Goal: Task Accomplishment & Management: Use online tool/utility

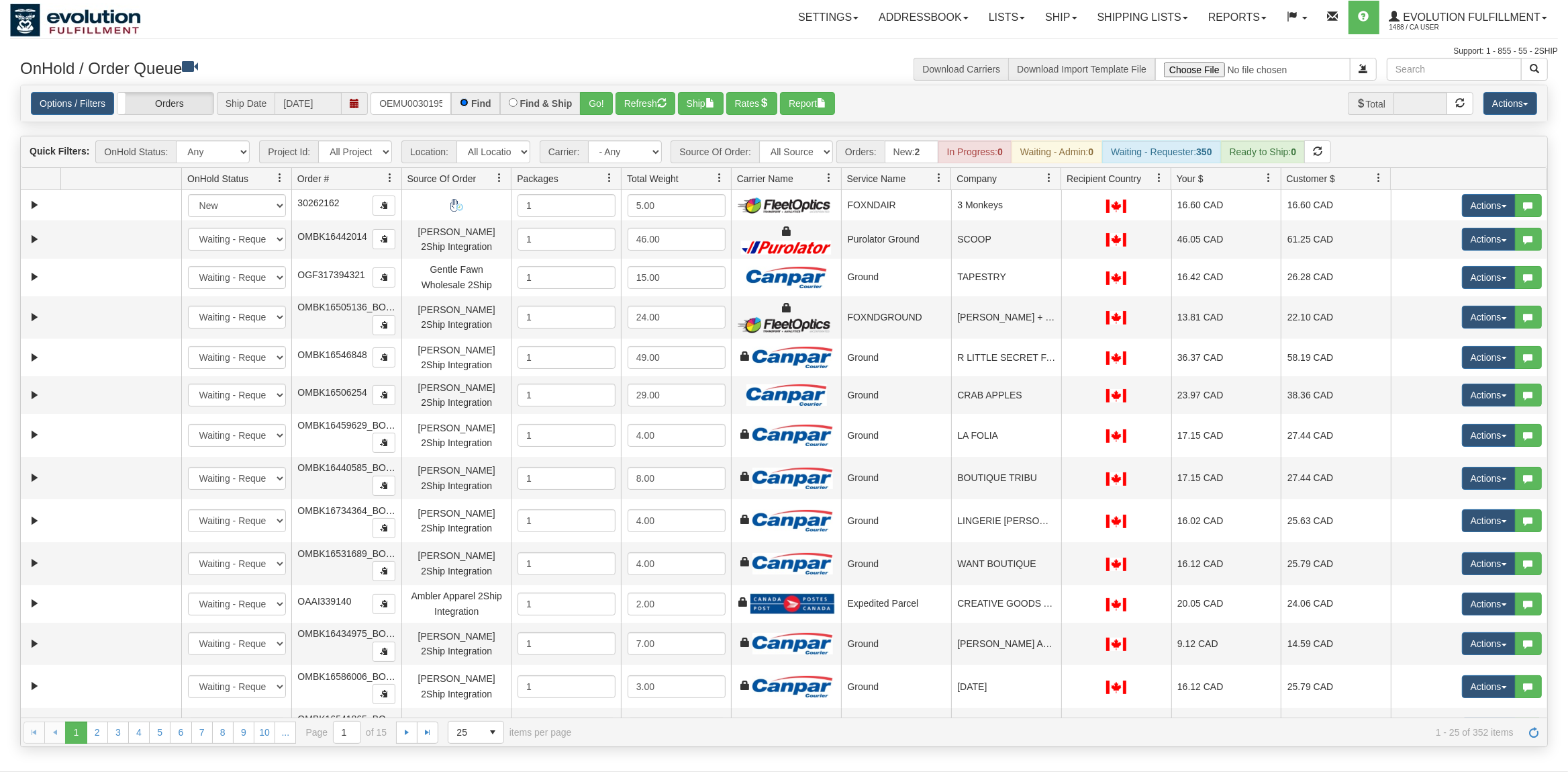
scroll to position [0, 17]
click at [587, 100] on button "Go!" at bounding box center [596, 103] width 33 height 23
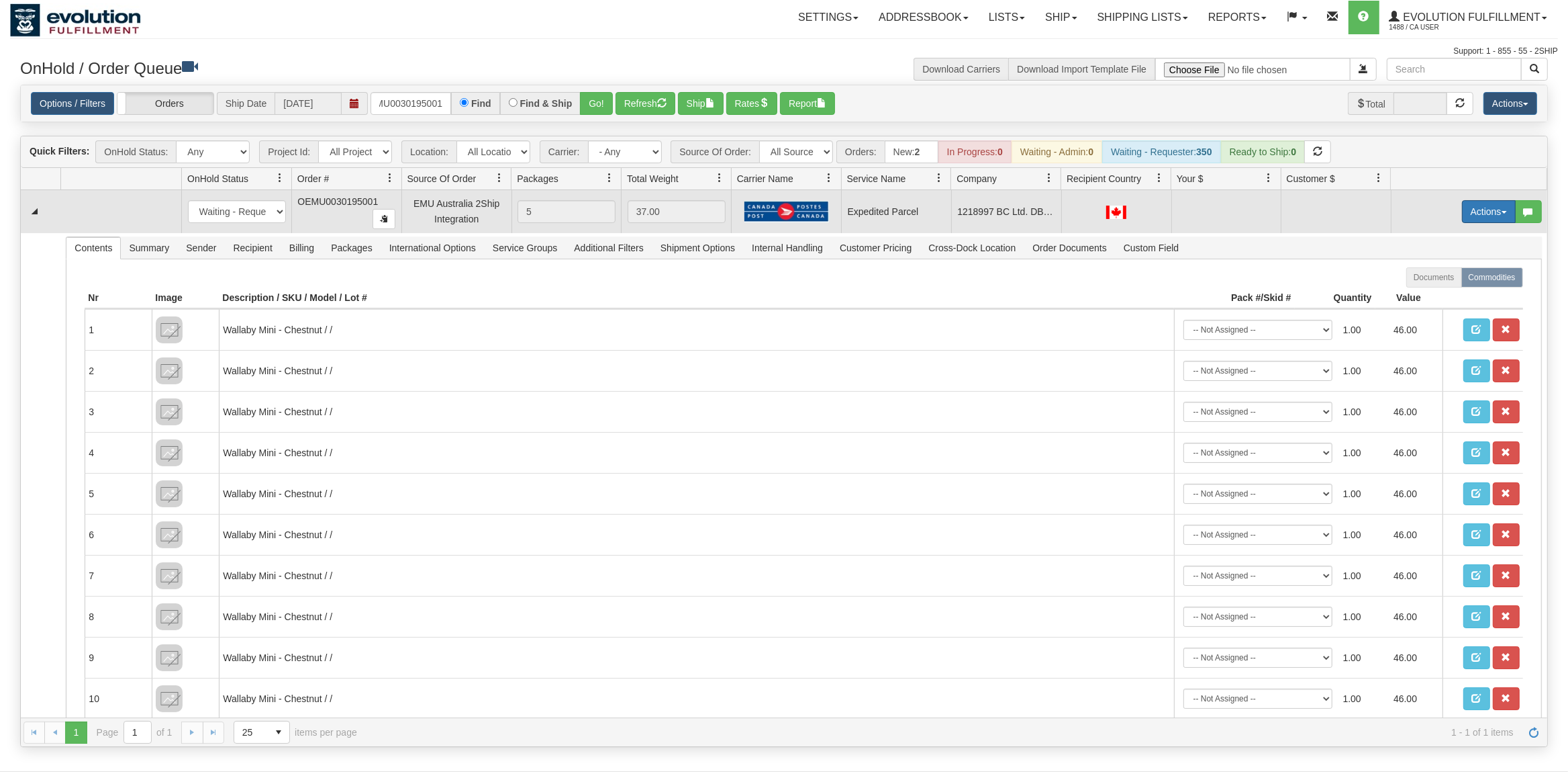
click at [1505, 210] on button "Actions" at bounding box center [1489, 212] width 54 height 23
click at [1448, 270] on span "Rate All Services" at bounding box center [1461, 272] width 80 height 11
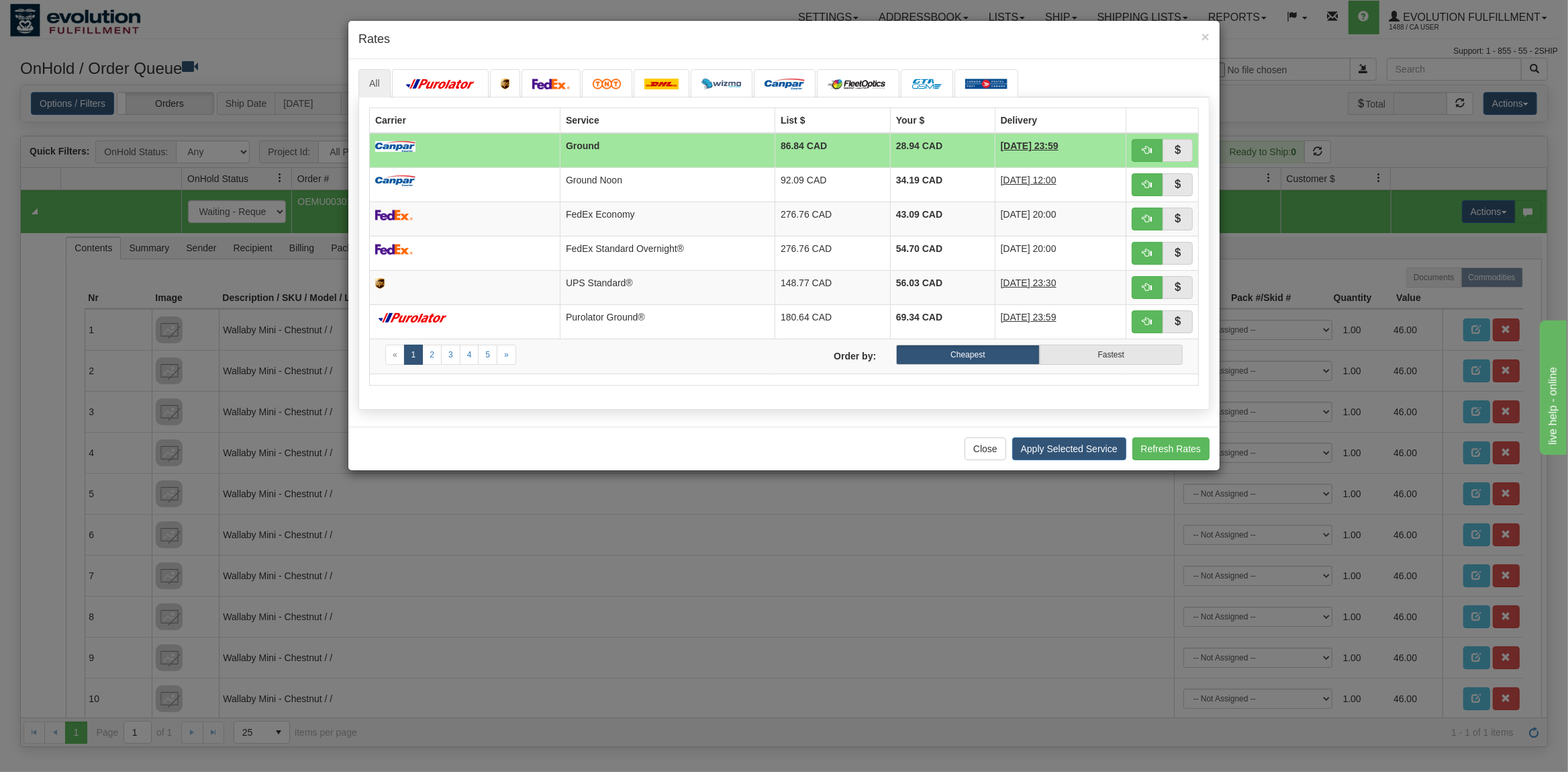
scroll to position [0, 0]
click at [979, 96] on link at bounding box center [987, 83] width 64 height 28
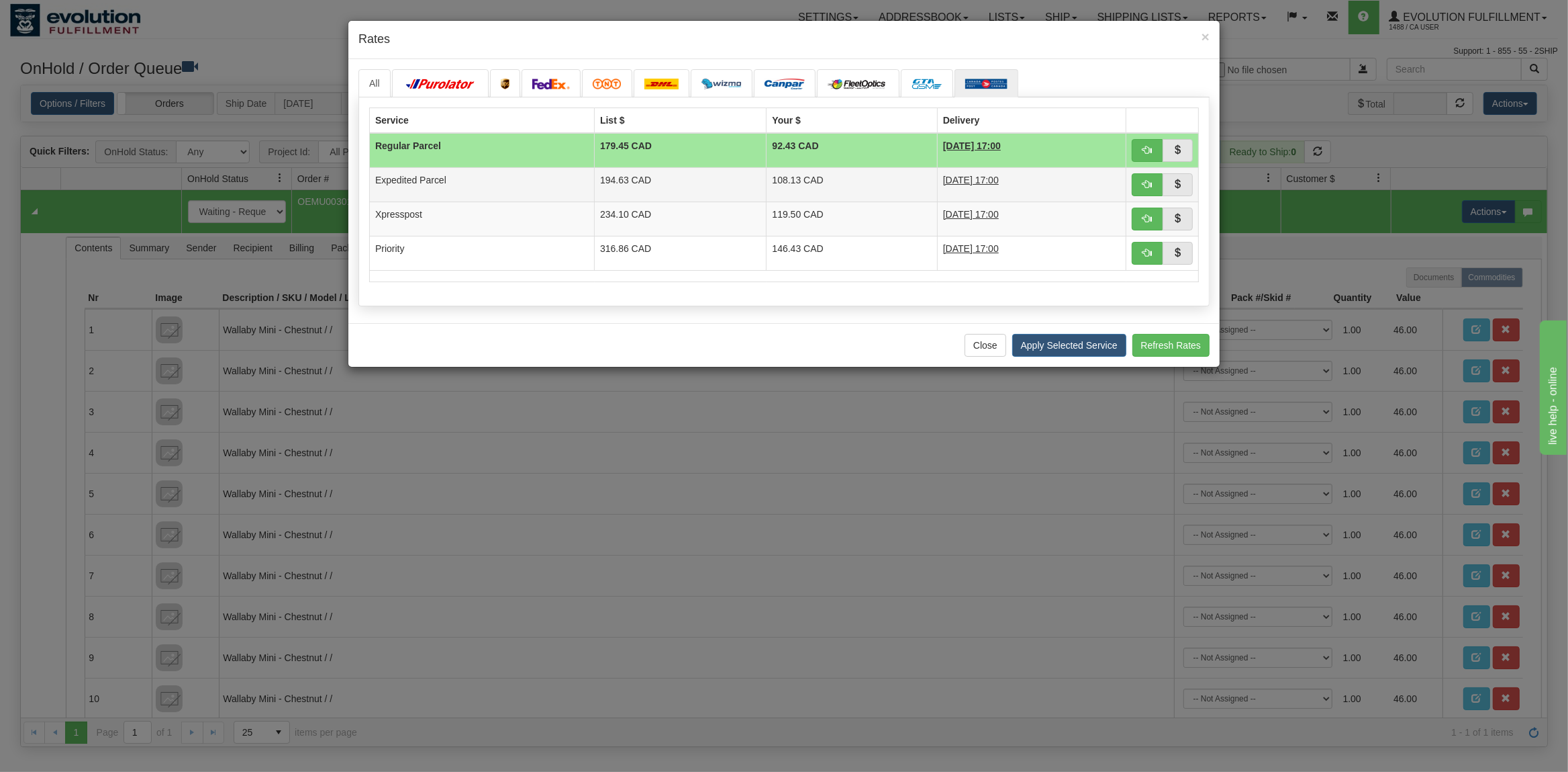
click at [767, 183] on td "108.13 CAD" at bounding box center [852, 184] width 171 height 34
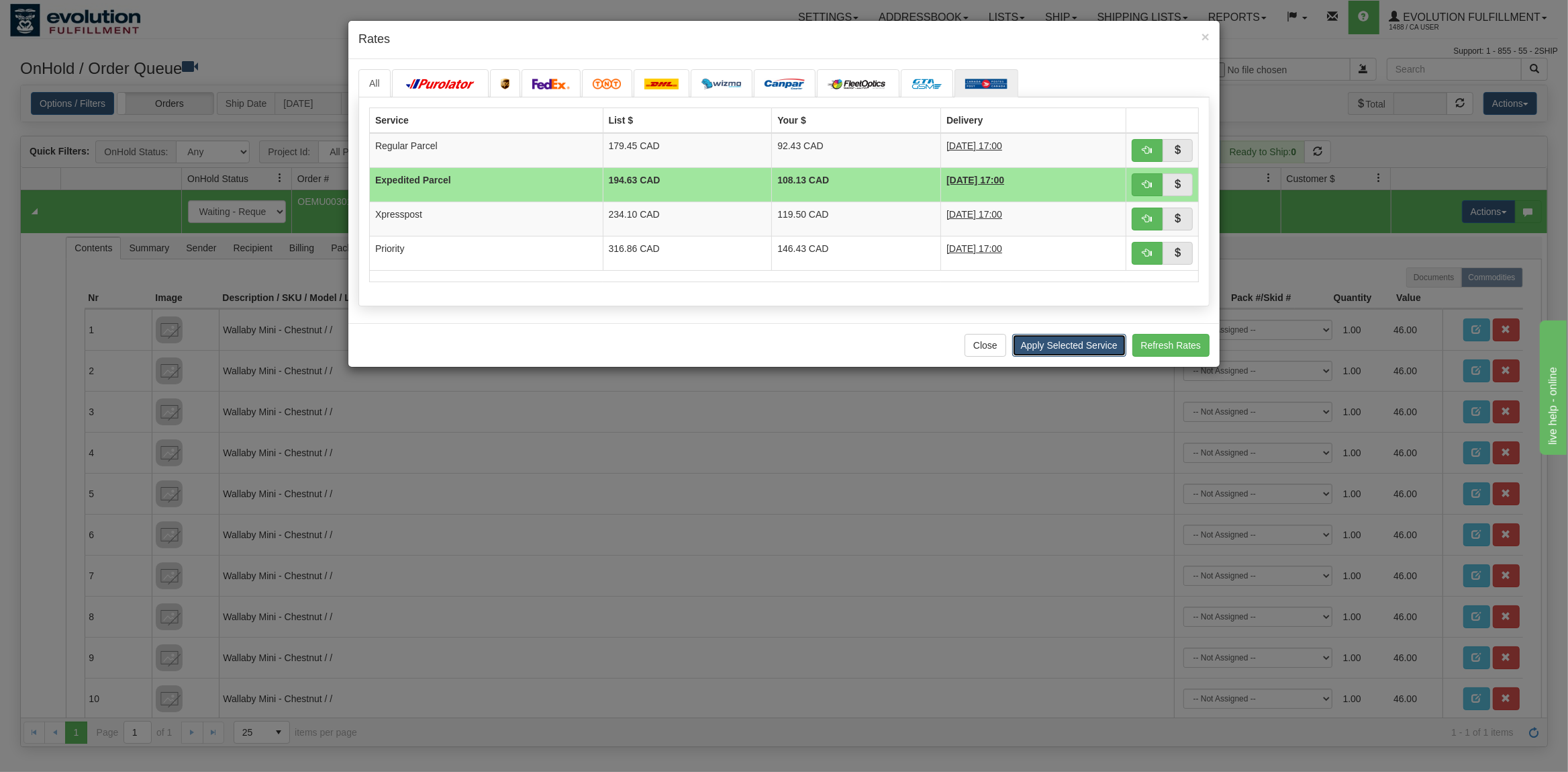
click at [1086, 350] on button "Apply Selected Service" at bounding box center [1069, 345] width 114 height 23
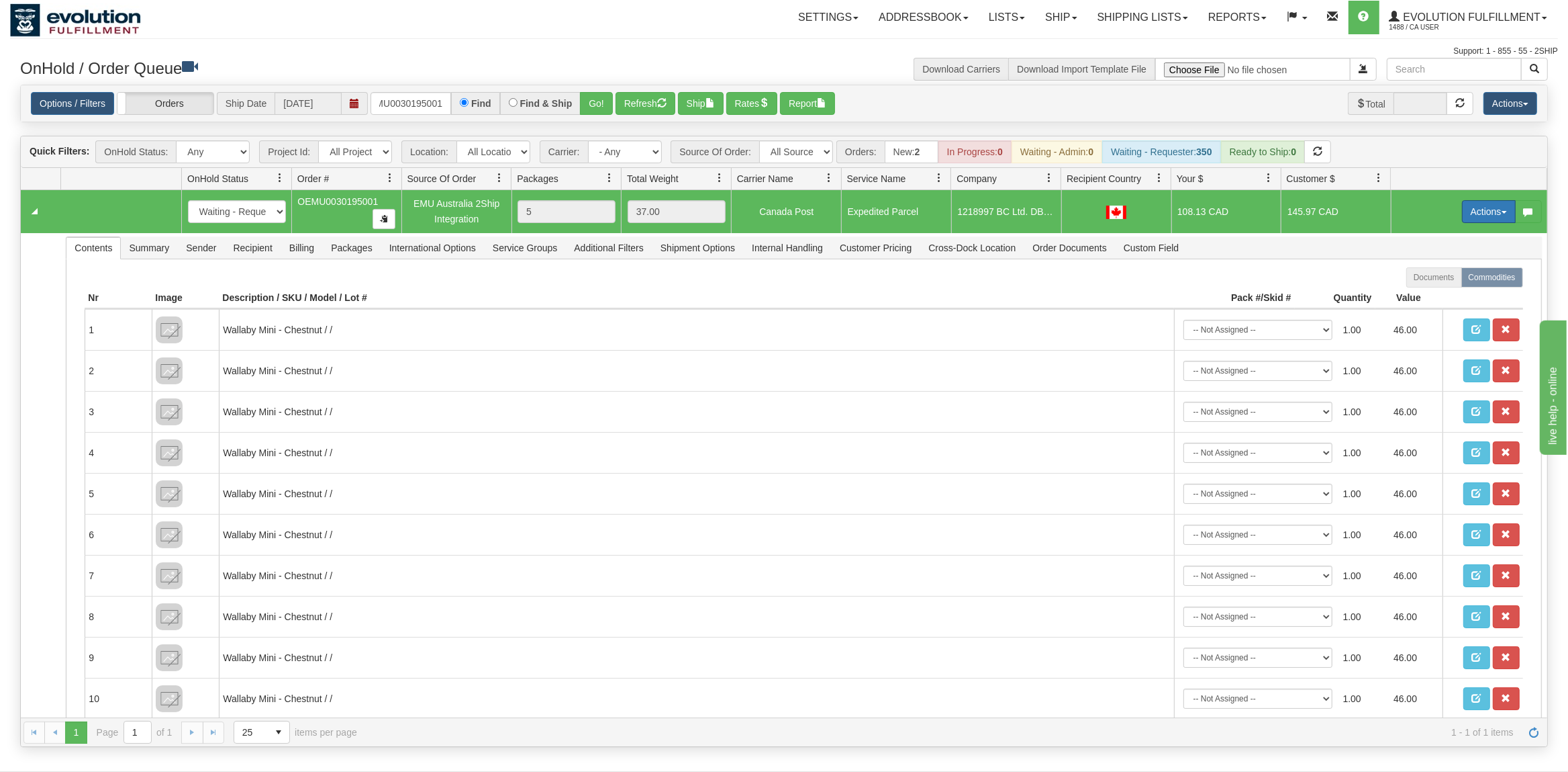
click at [1479, 209] on button "Actions" at bounding box center [1489, 212] width 54 height 23
click at [1422, 286] on span "Ship" at bounding box center [1435, 289] width 28 height 11
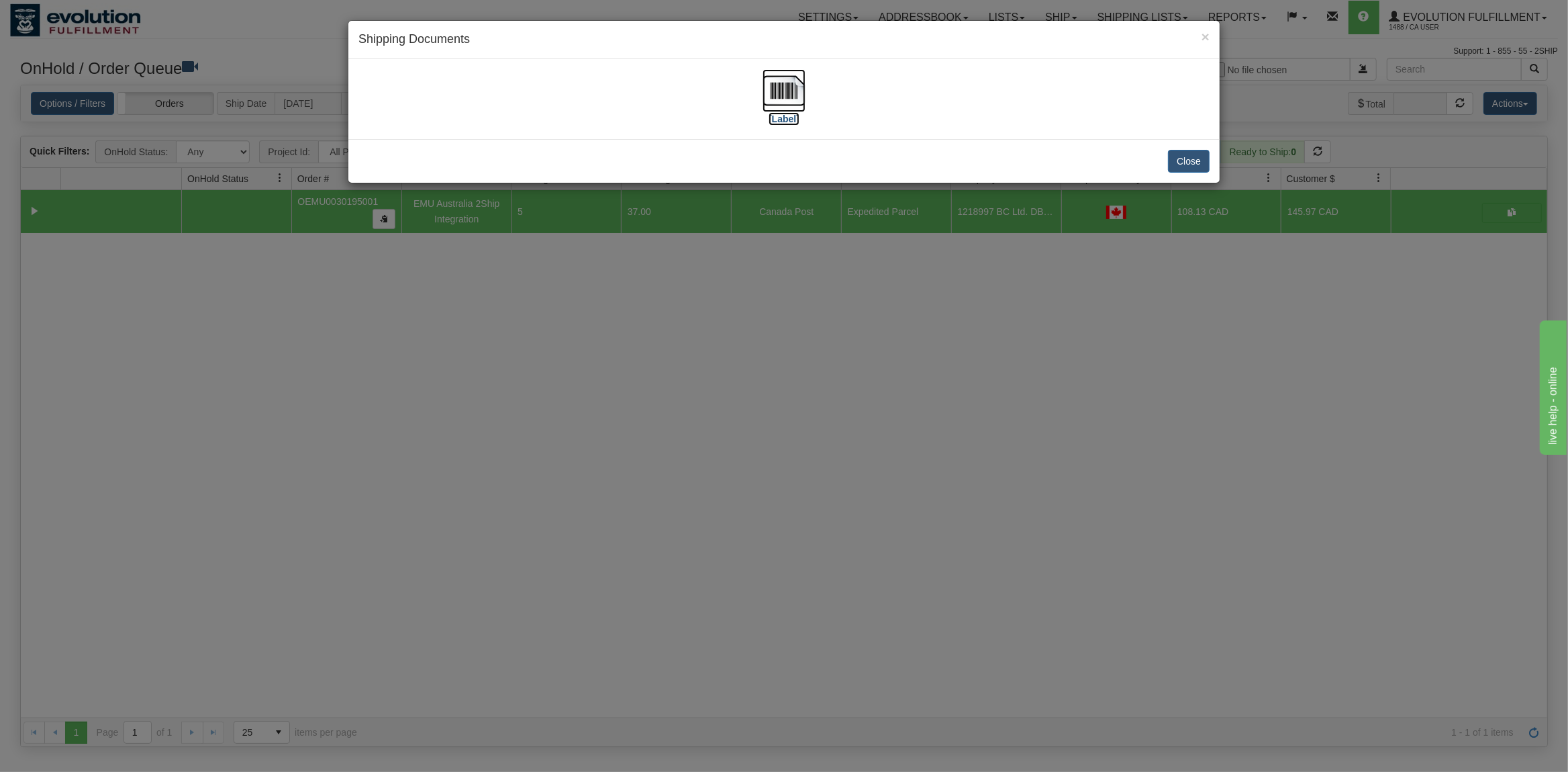
click at [785, 95] on img at bounding box center [784, 90] width 43 height 43
click at [1179, 168] on button "Close" at bounding box center [1189, 161] width 42 height 23
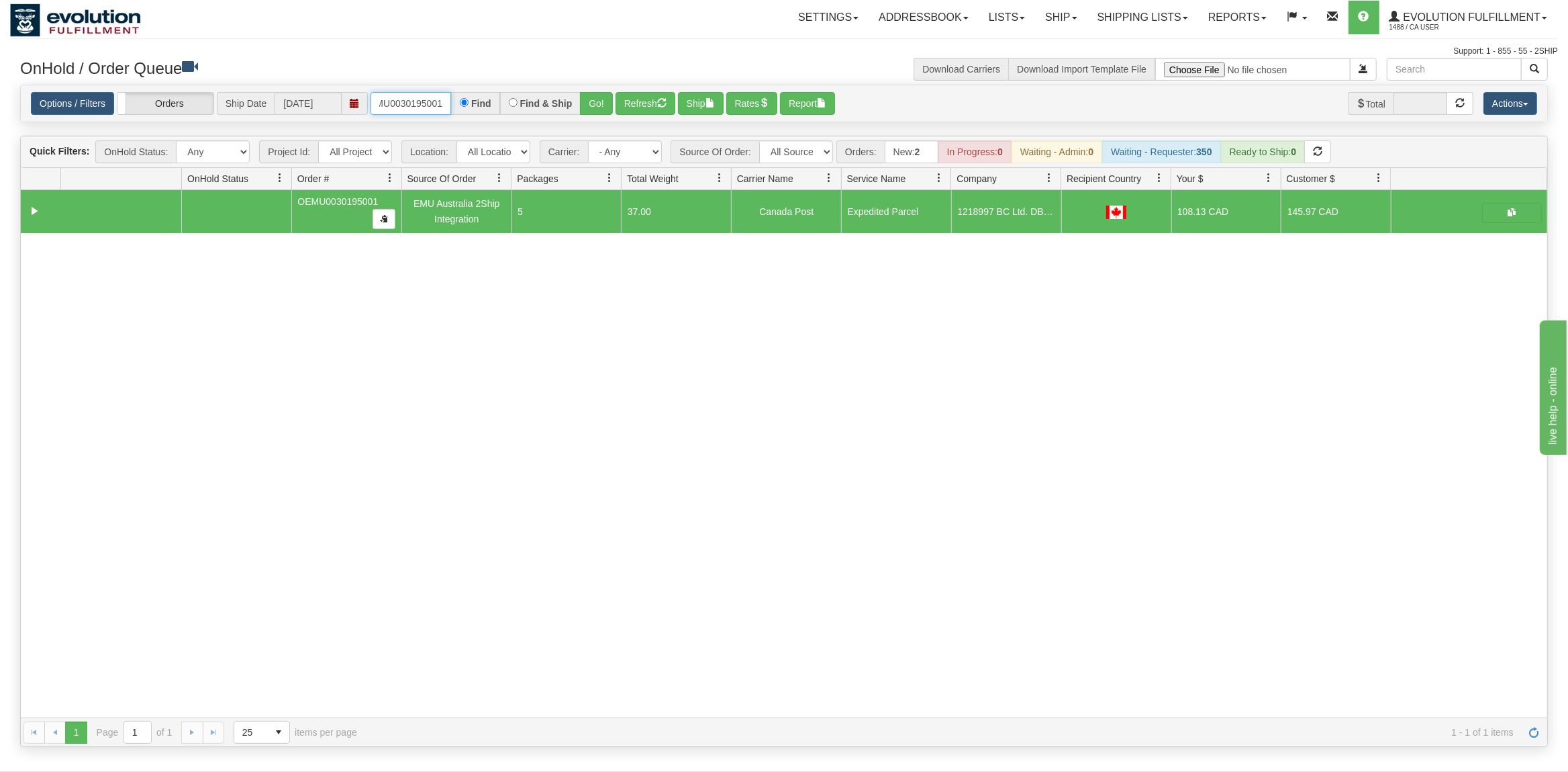
click at [407, 100] on input "OEMU0030195001" at bounding box center [411, 103] width 80 height 23
click at [585, 104] on button "Go!" at bounding box center [596, 103] width 33 height 23
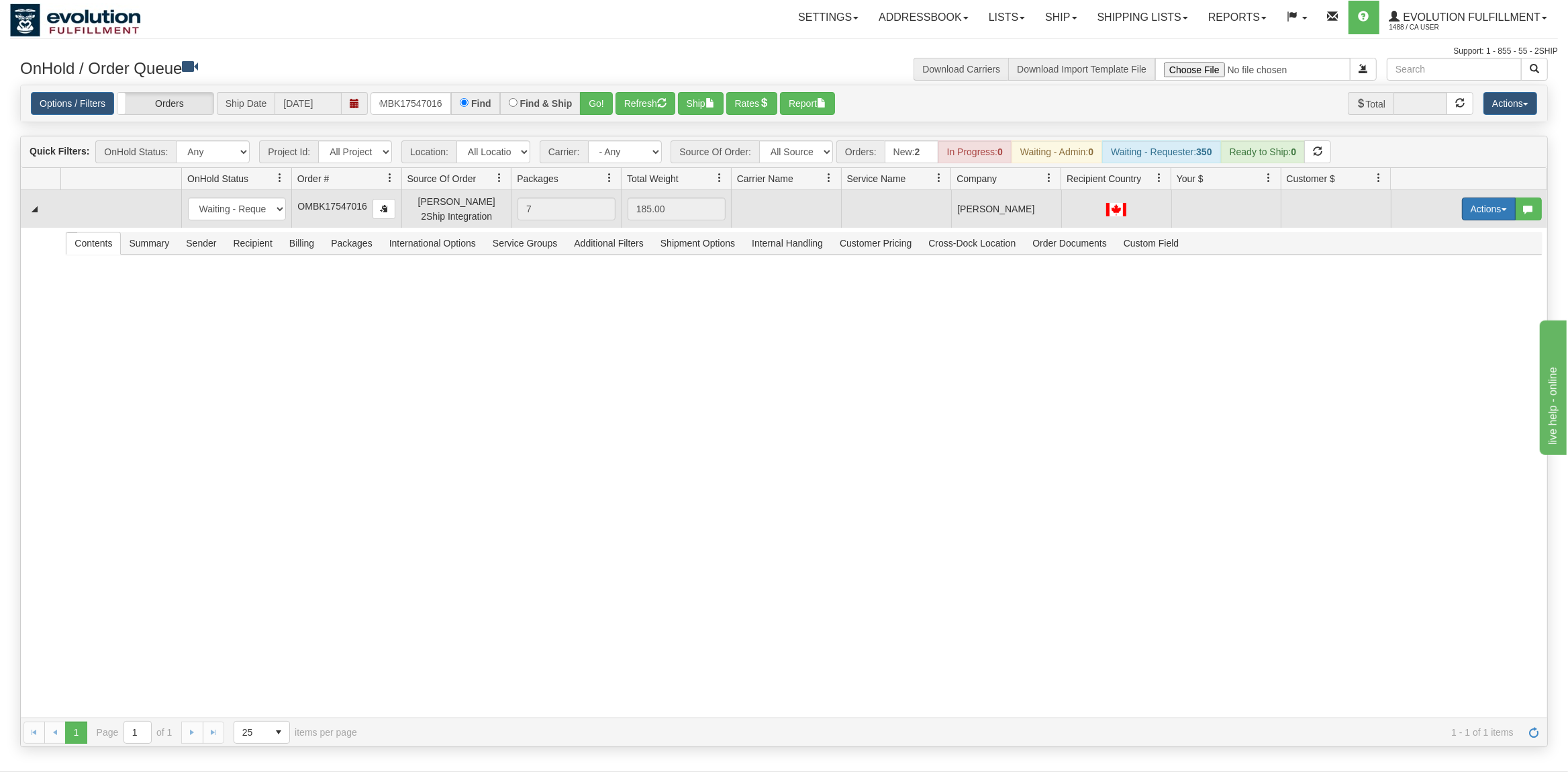
click at [1485, 210] on button "Actions" at bounding box center [1489, 208] width 54 height 23
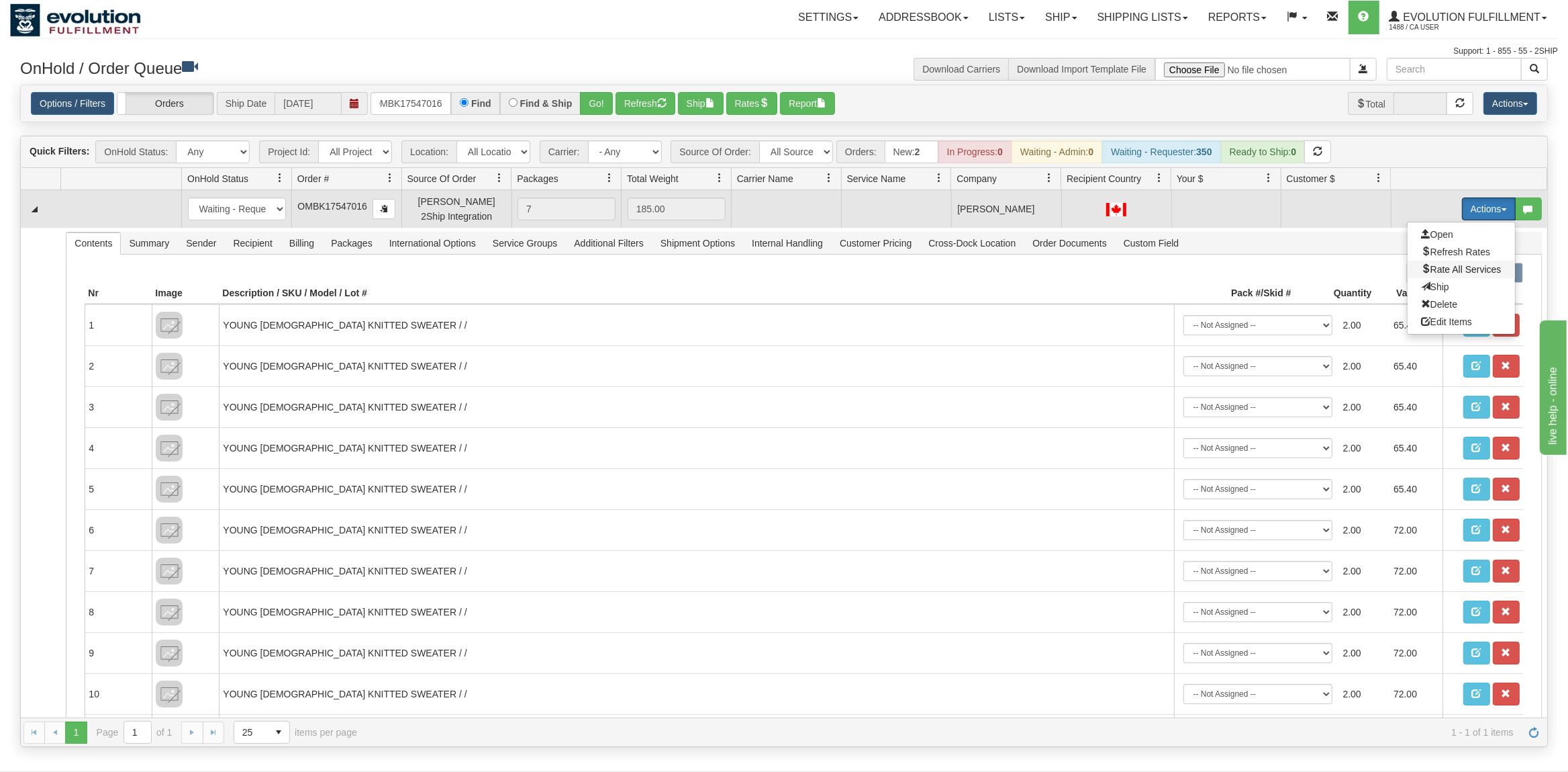
click at [1457, 269] on span "Rate All Services" at bounding box center [1461, 269] width 80 height 11
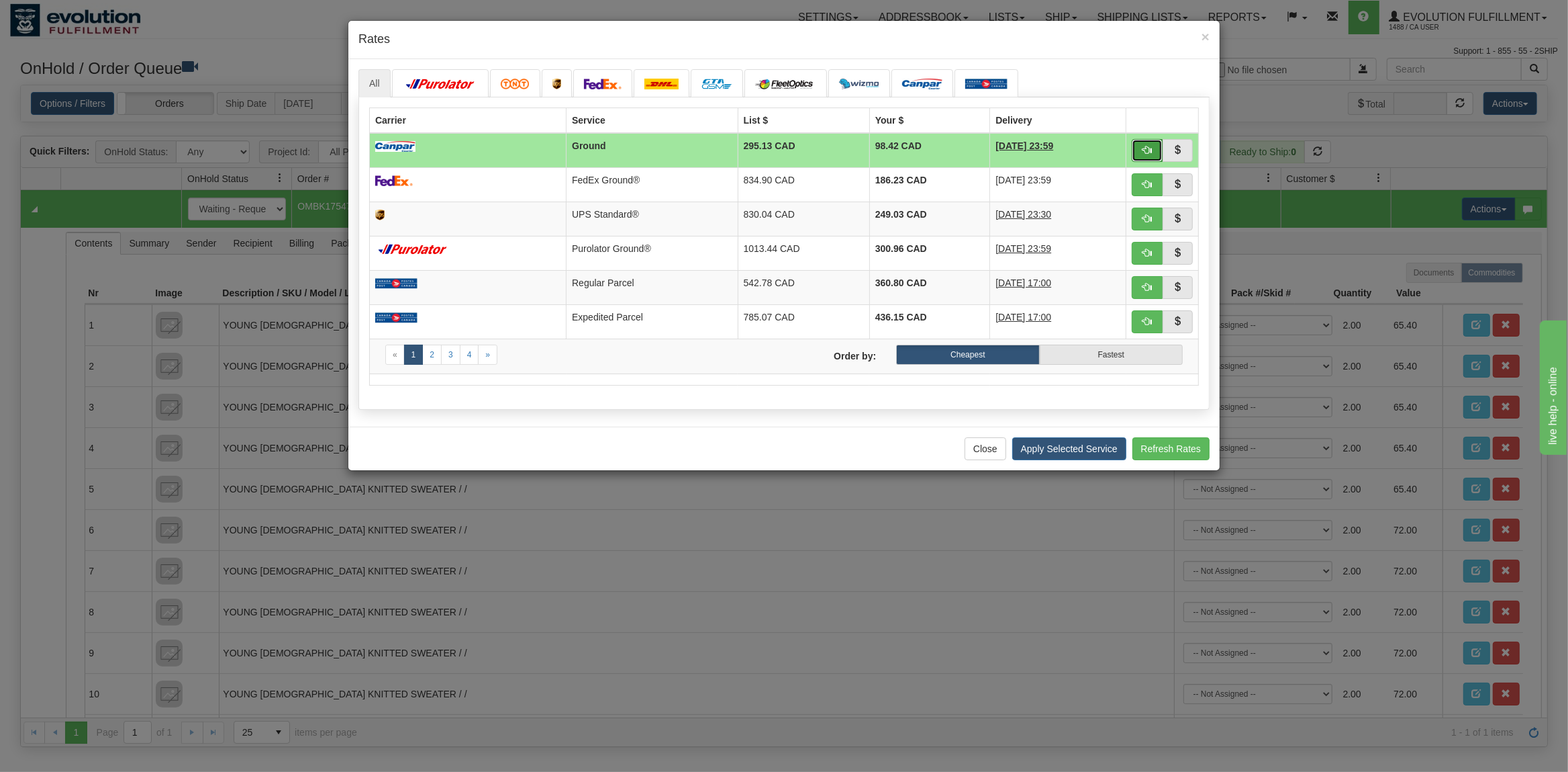
click at [1142, 154] on button "button" at bounding box center [1148, 150] width 31 height 23
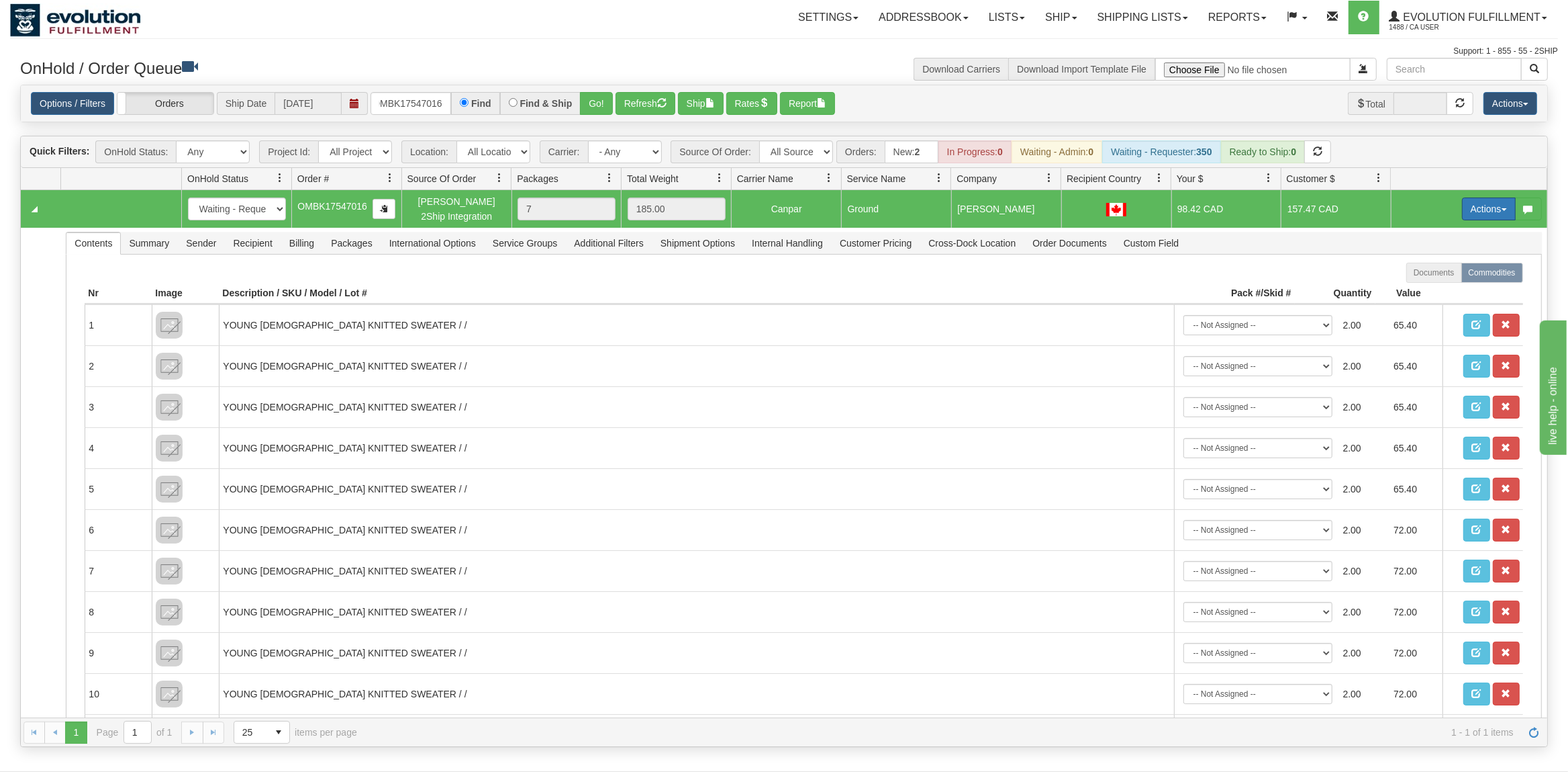
click at [1483, 212] on button "Actions" at bounding box center [1489, 208] width 54 height 23
click at [1441, 284] on span "Ship" at bounding box center [1435, 287] width 28 height 11
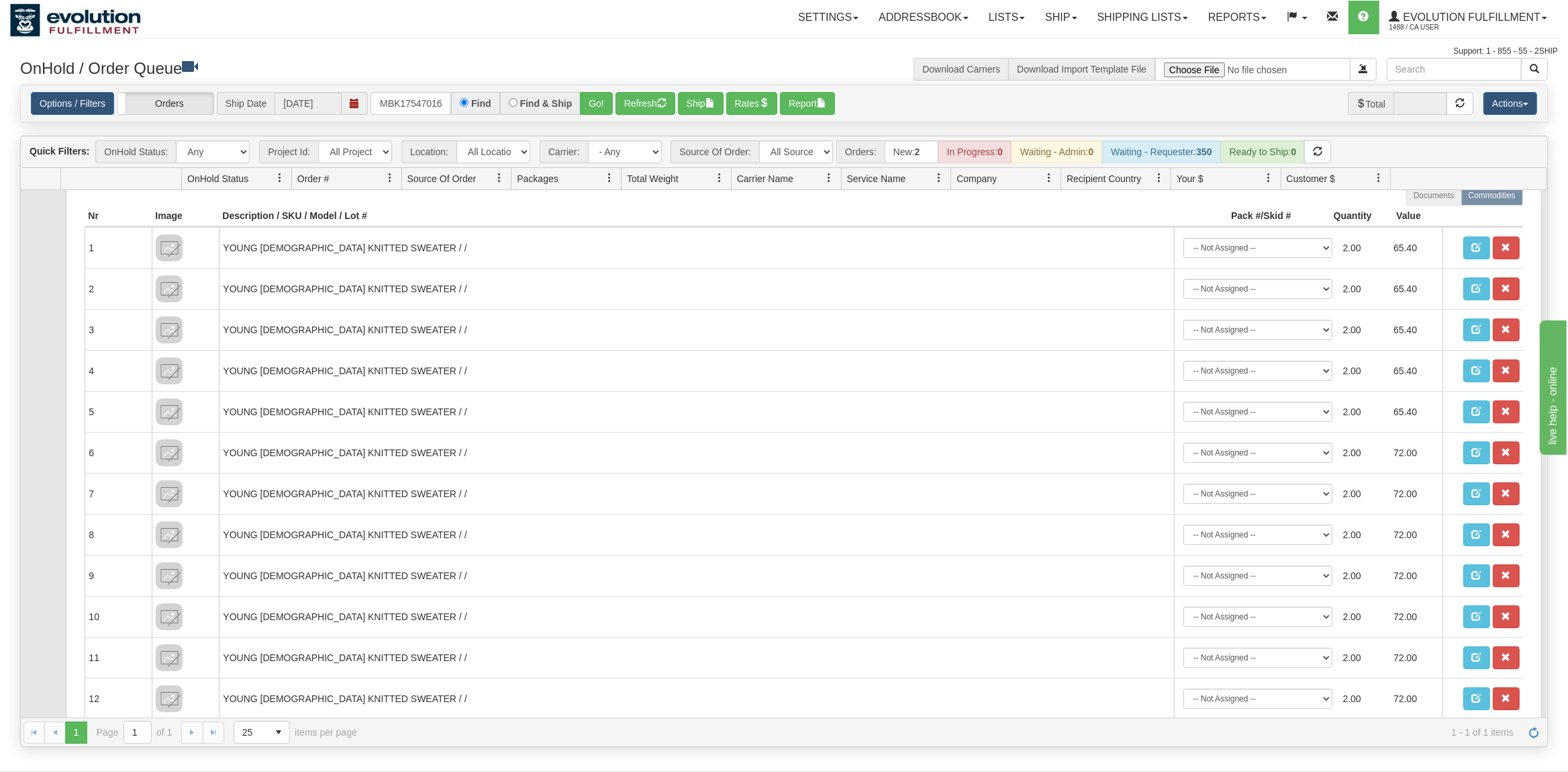
scroll to position [0, 0]
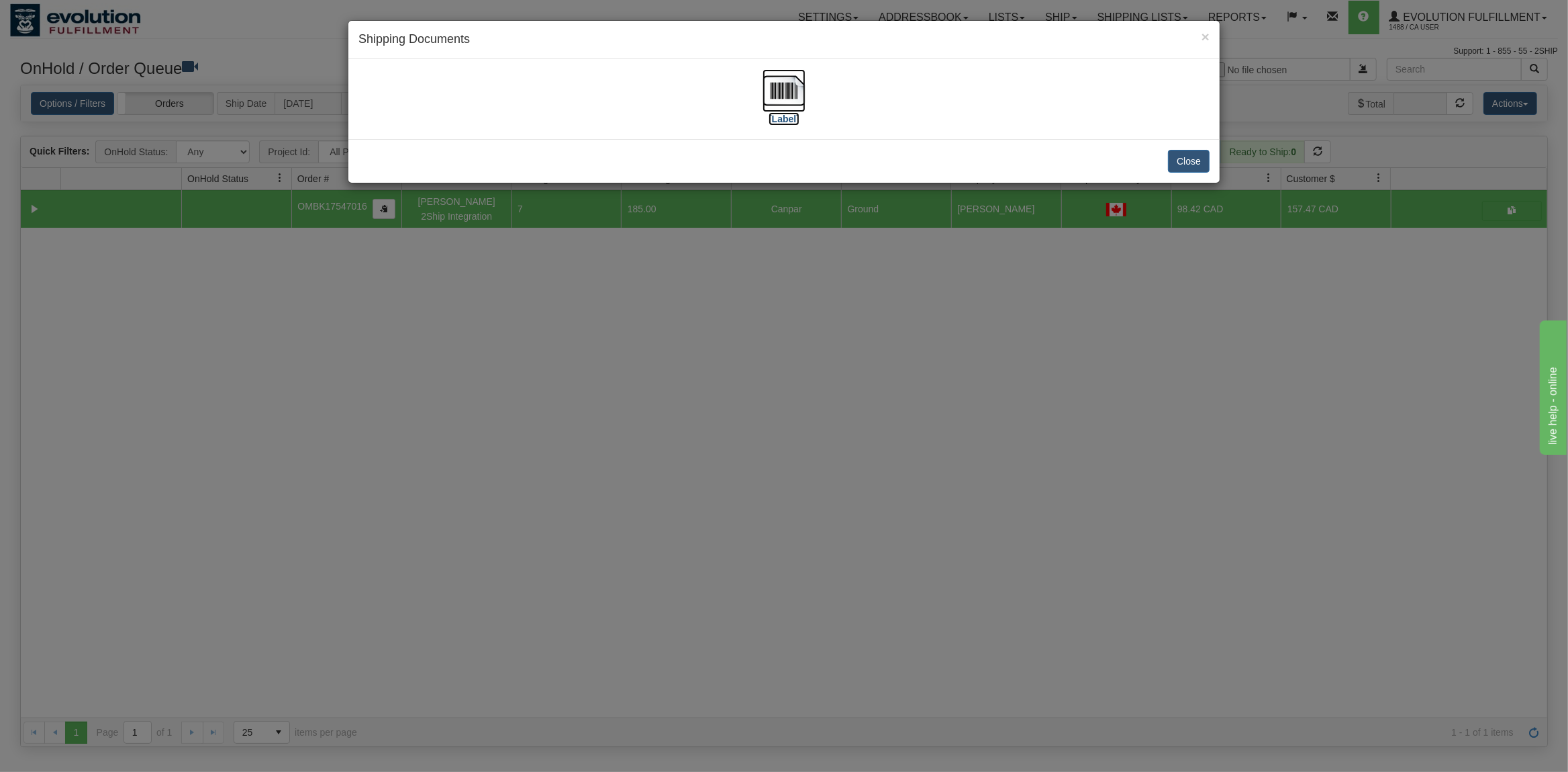
click at [778, 87] on img at bounding box center [784, 90] width 43 height 43
click at [1189, 159] on button "Close" at bounding box center [1189, 161] width 42 height 23
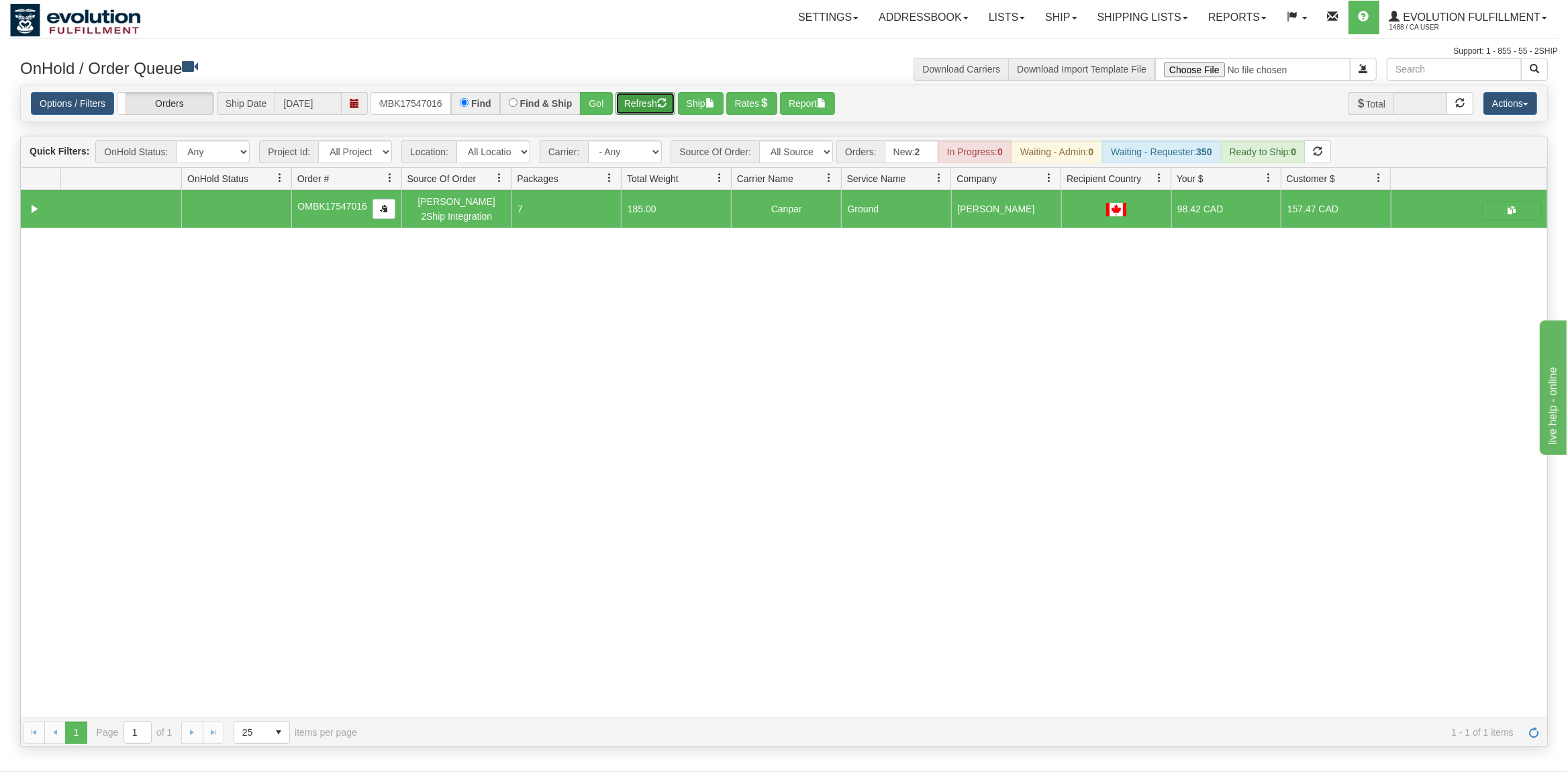
click at [654, 101] on button "Refresh" at bounding box center [645, 103] width 60 height 23
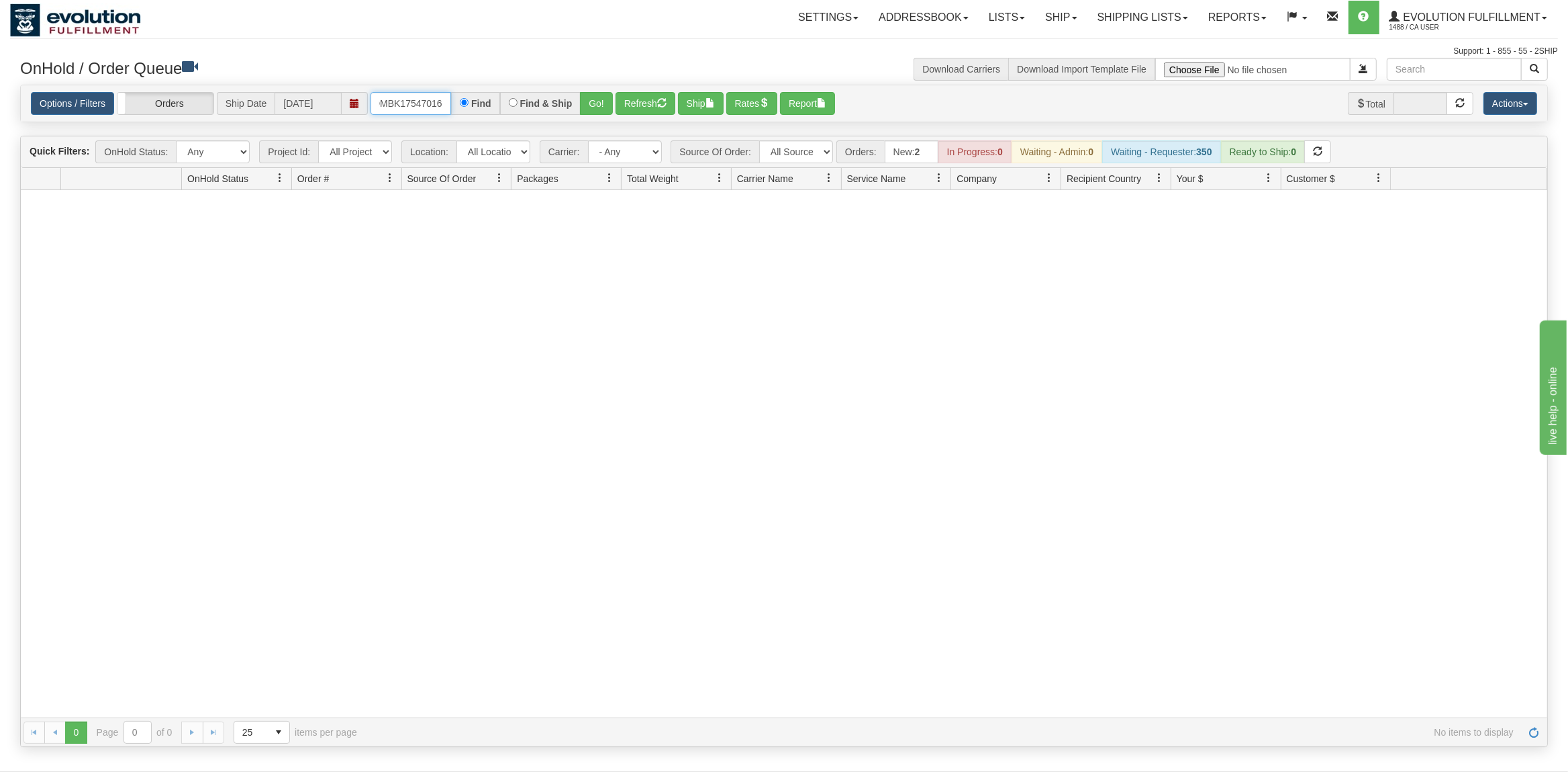
click at [421, 107] on input "OMBK17547016" at bounding box center [411, 103] width 80 height 23
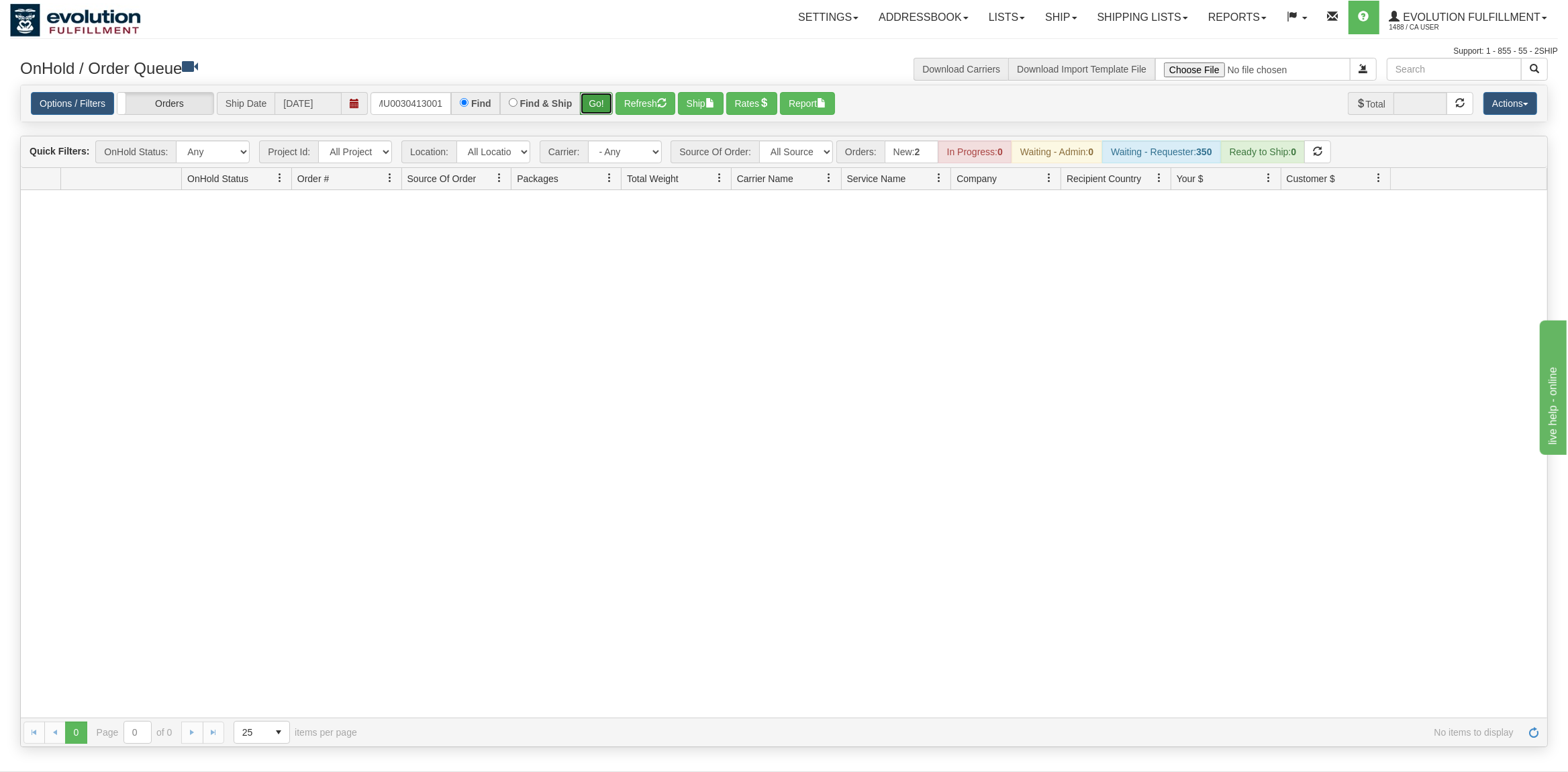
click at [591, 109] on button "Go!" at bounding box center [596, 103] width 33 height 23
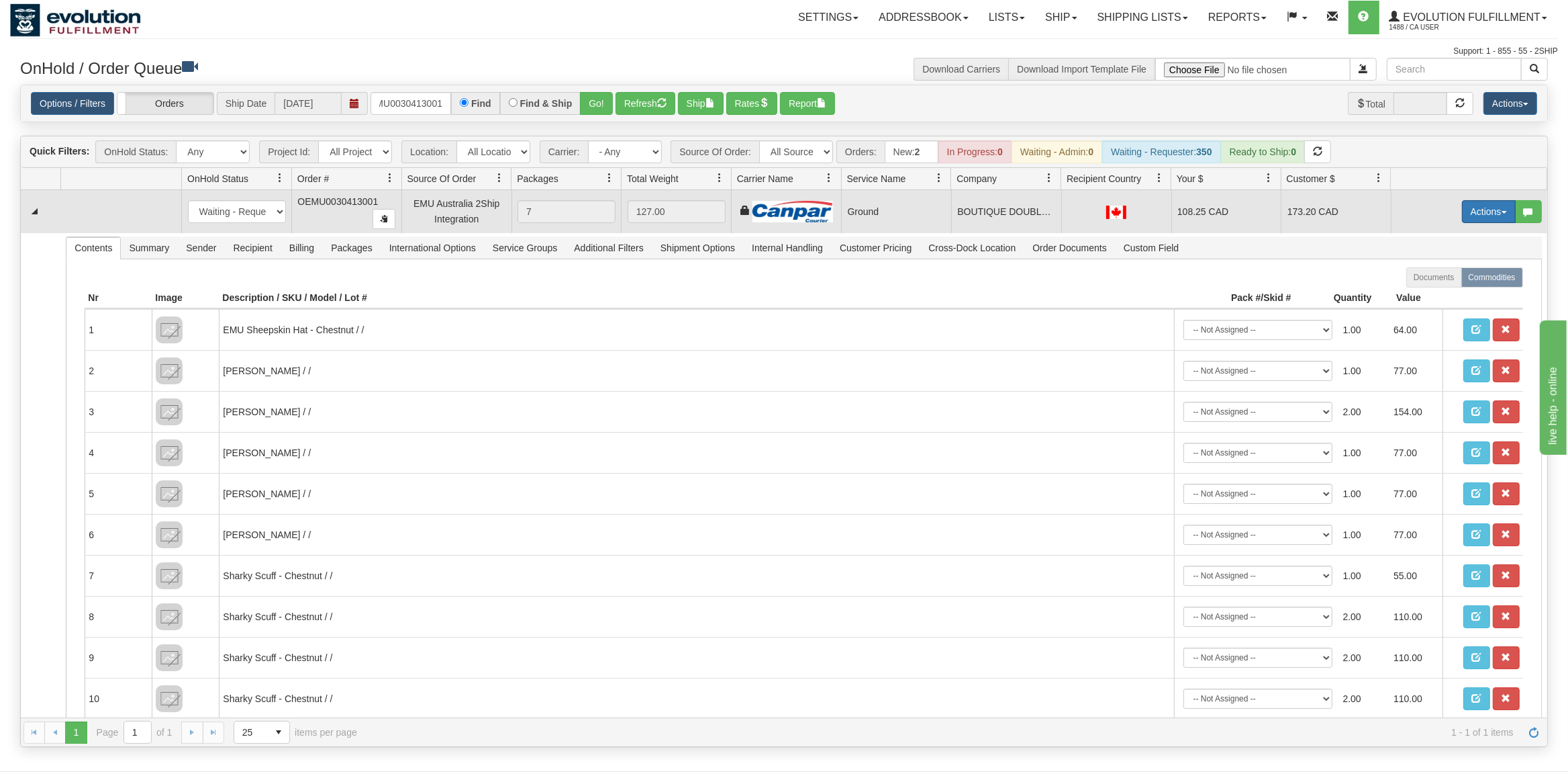
click at [1496, 214] on button "Actions" at bounding box center [1489, 212] width 54 height 23
click at [1424, 288] on span "Ship" at bounding box center [1435, 289] width 28 height 11
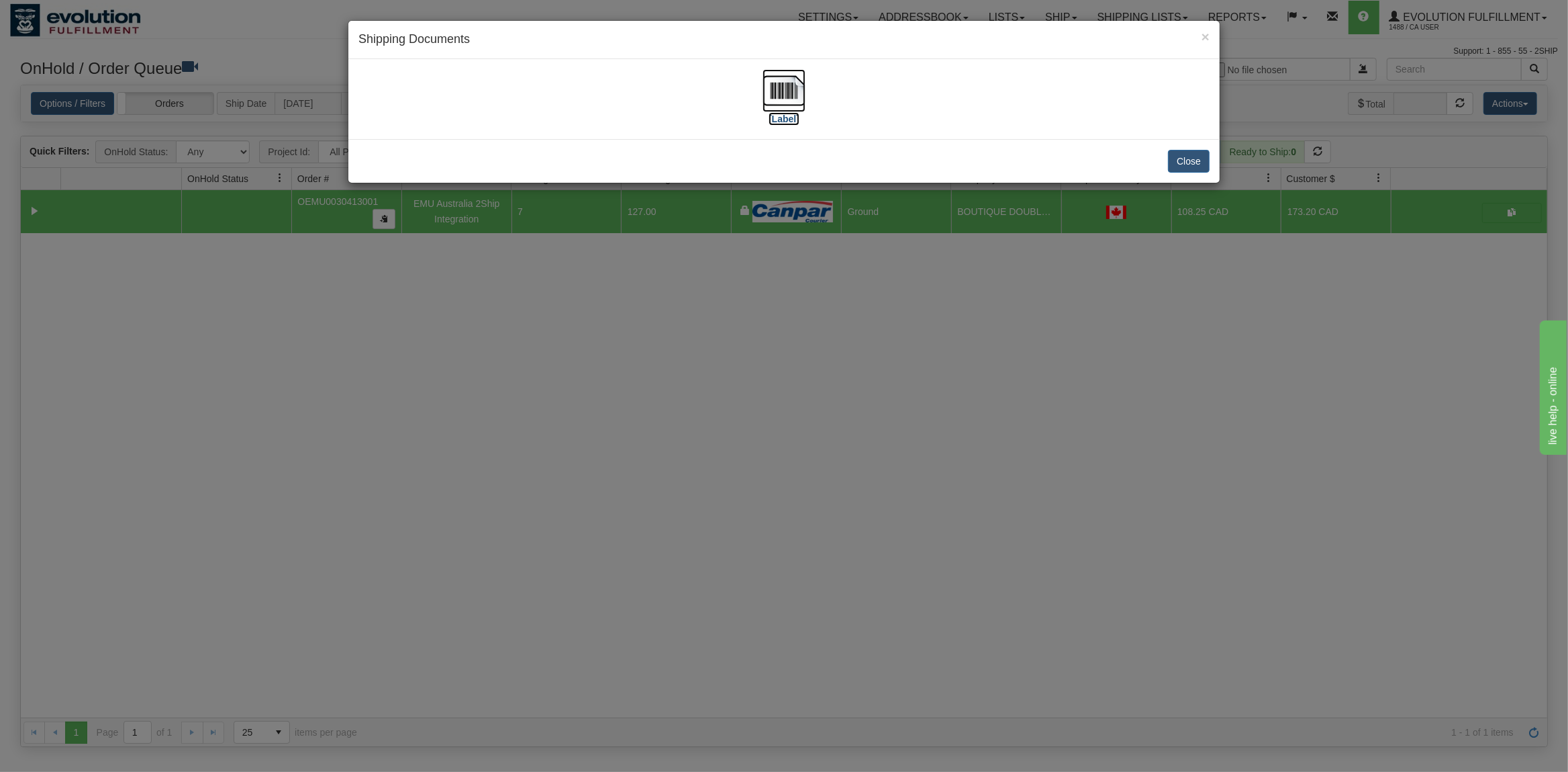
click at [772, 93] on img at bounding box center [784, 90] width 43 height 43
click at [1195, 152] on button "Close" at bounding box center [1189, 161] width 42 height 23
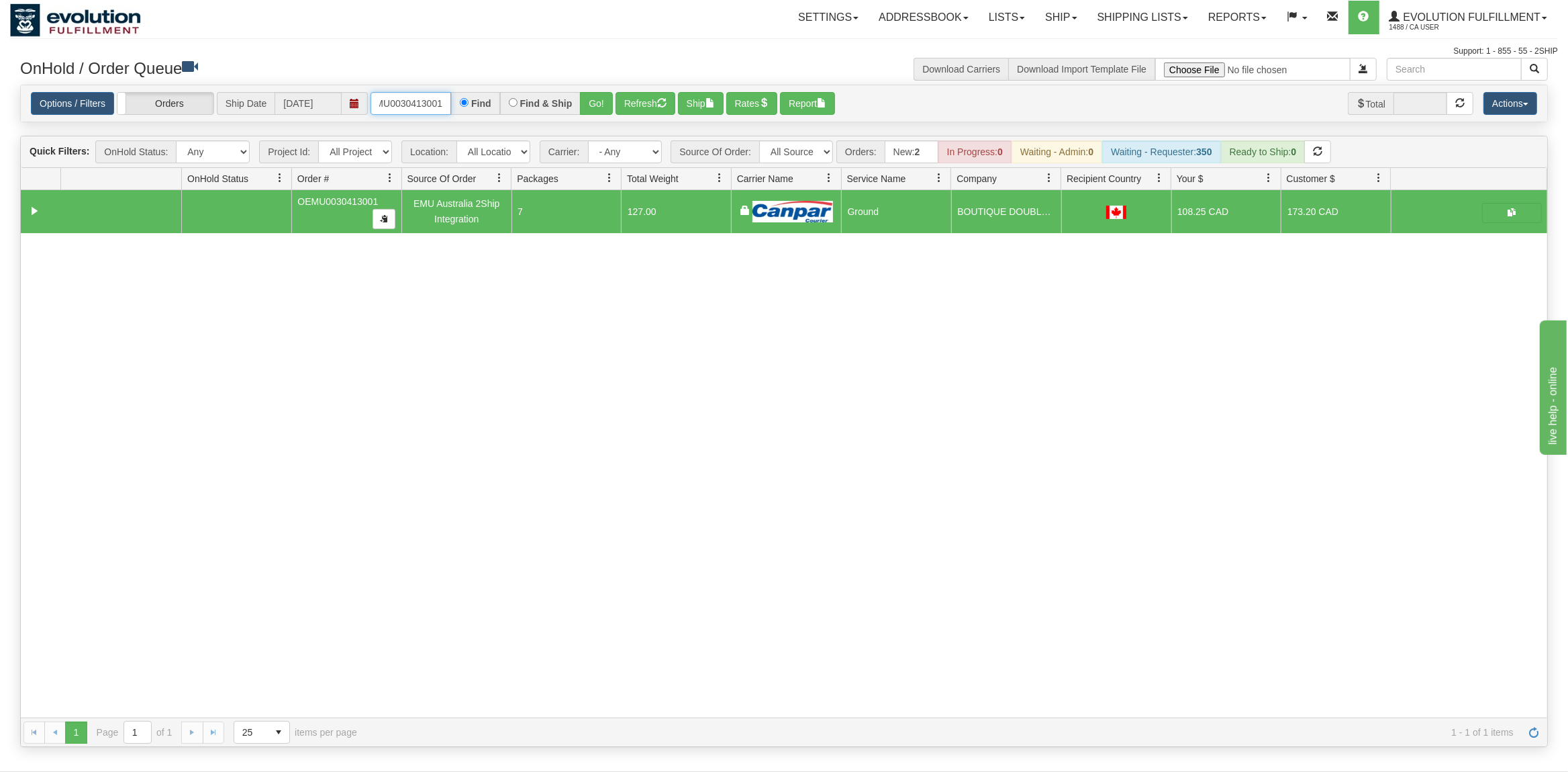
click at [436, 103] on input "OEMU0030413001" at bounding box center [411, 103] width 80 height 23
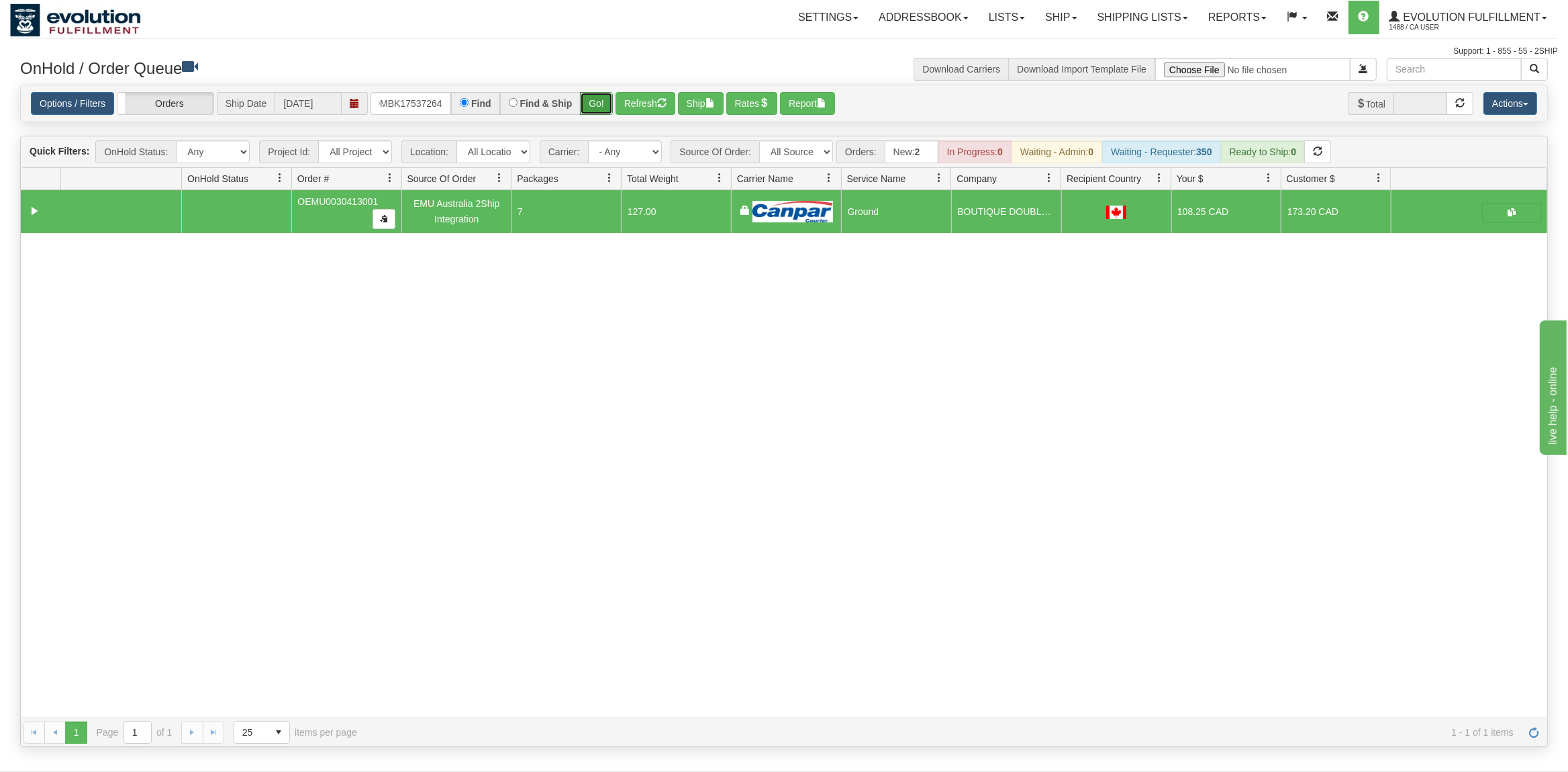
click at [599, 109] on button "Go!" at bounding box center [596, 103] width 33 height 23
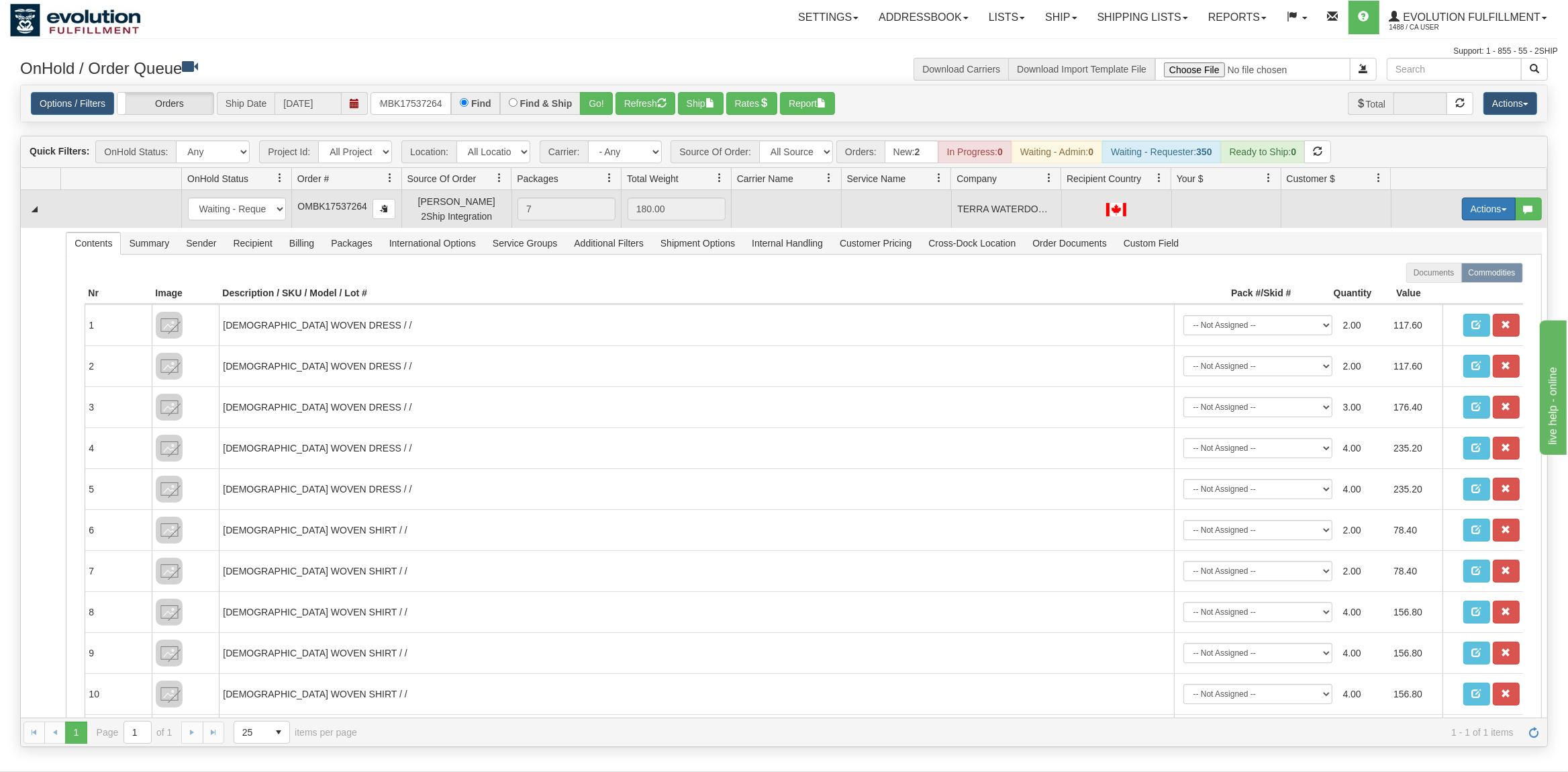
click at [1483, 212] on button "Actions" at bounding box center [1489, 208] width 54 height 23
click at [1443, 270] on span "Rate All Services" at bounding box center [1461, 269] width 80 height 11
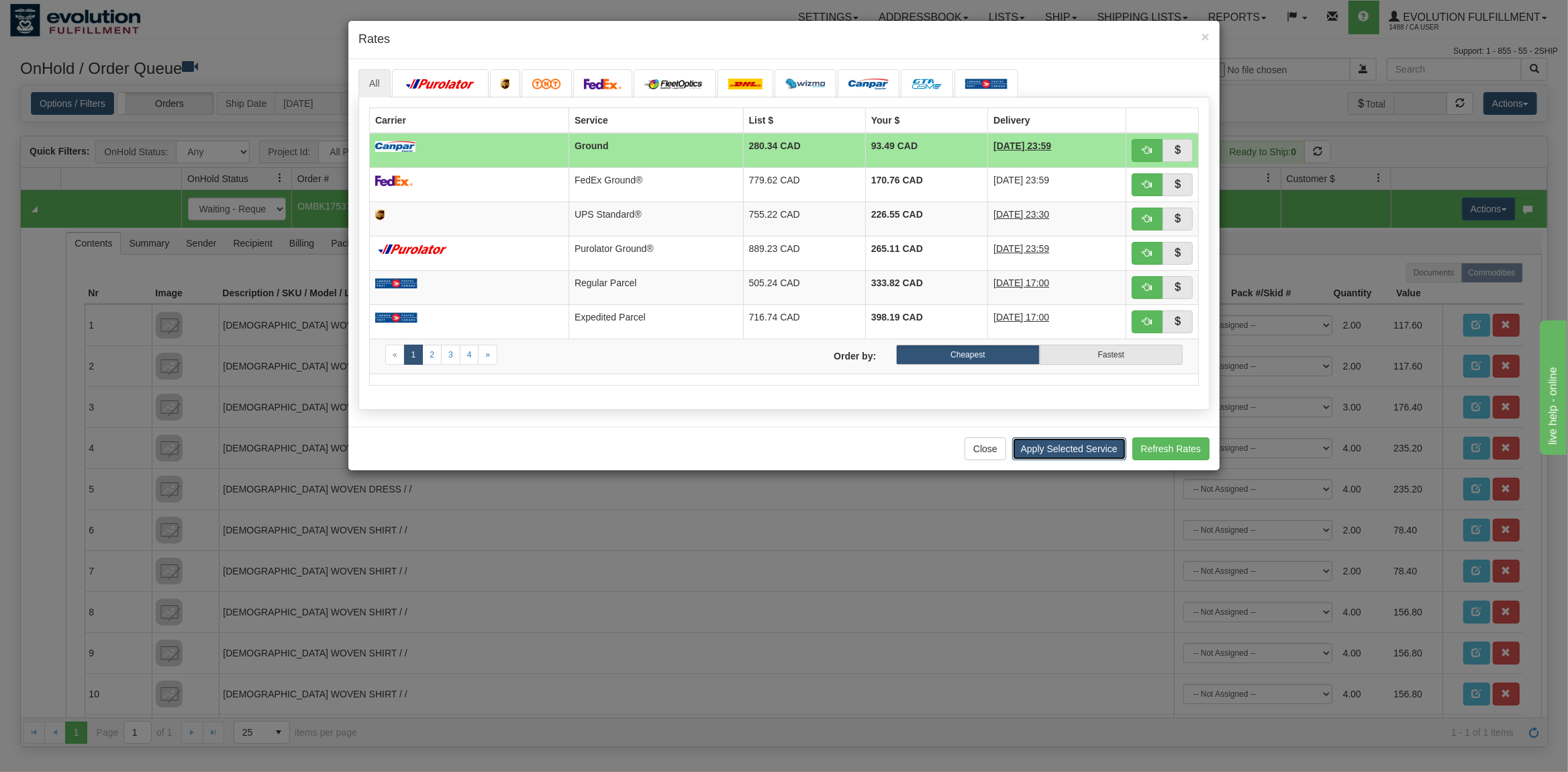
click at [1033, 447] on button "Apply Selected Service" at bounding box center [1069, 449] width 114 height 23
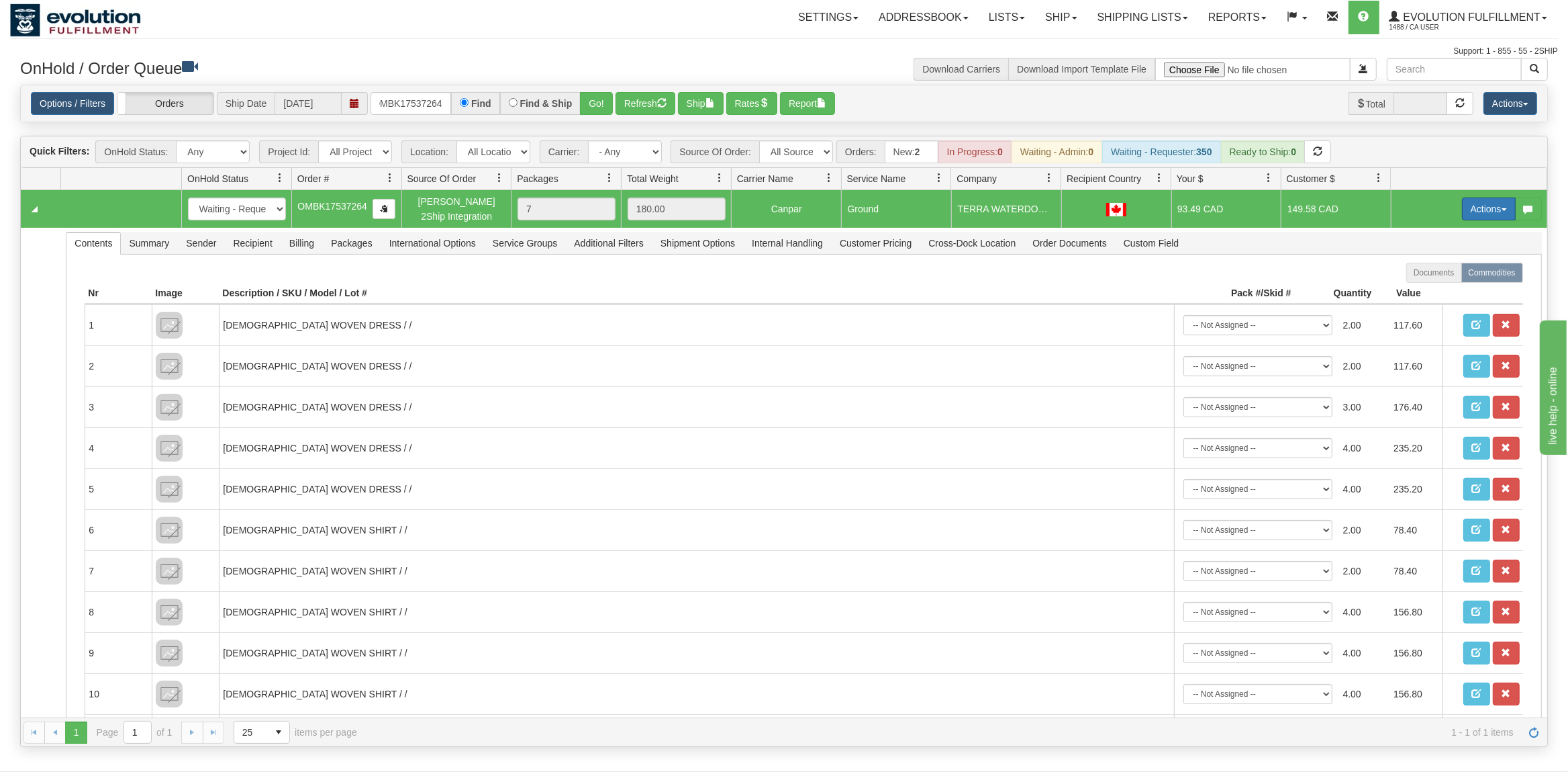
click at [1488, 205] on button "Actions" at bounding box center [1489, 208] width 54 height 23
click at [1442, 289] on span "Ship" at bounding box center [1435, 287] width 28 height 11
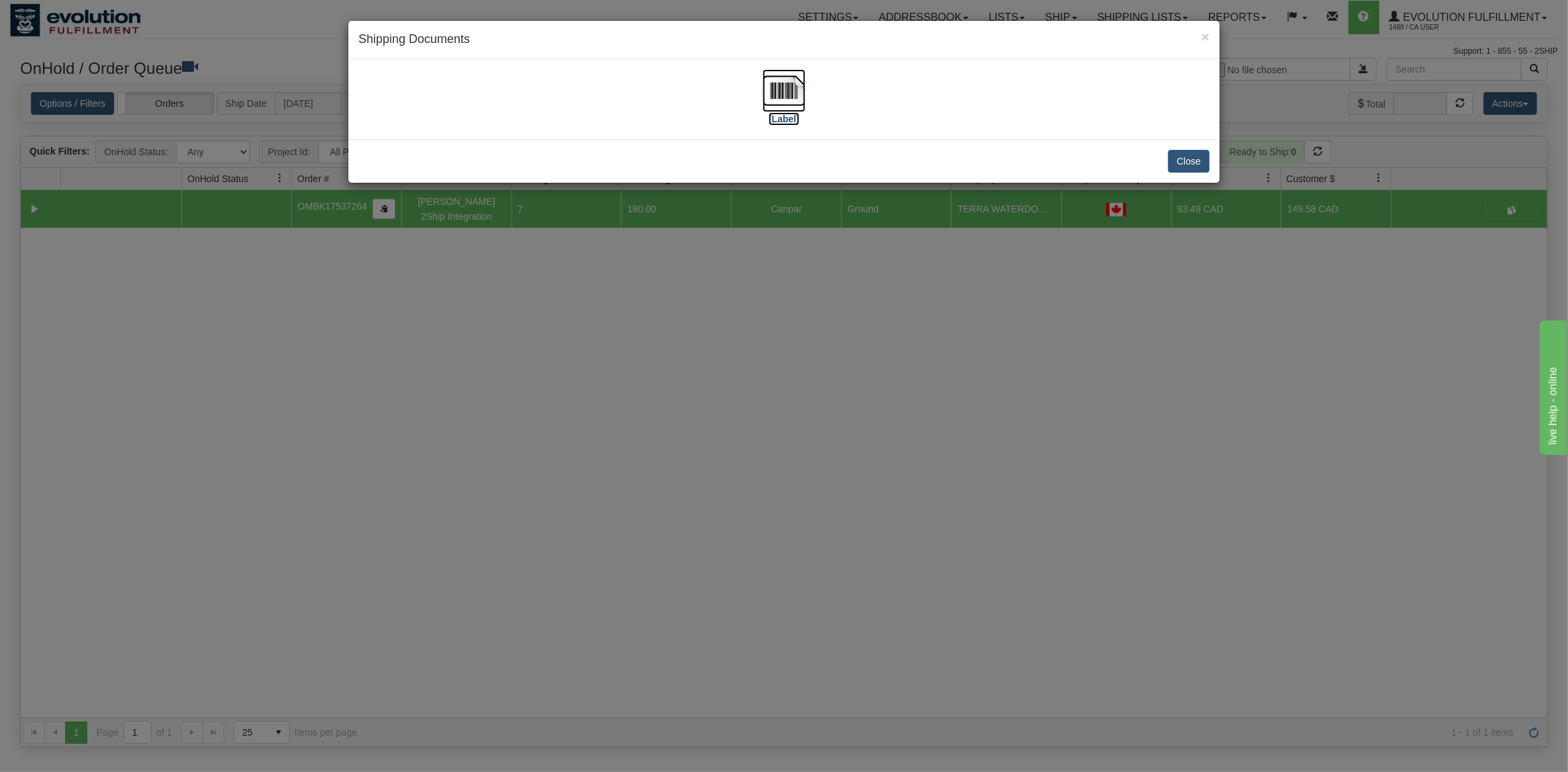
click at [772, 90] on img at bounding box center [784, 90] width 43 height 43
click at [1172, 156] on button "Close" at bounding box center [1189, 161] width 42 height 23
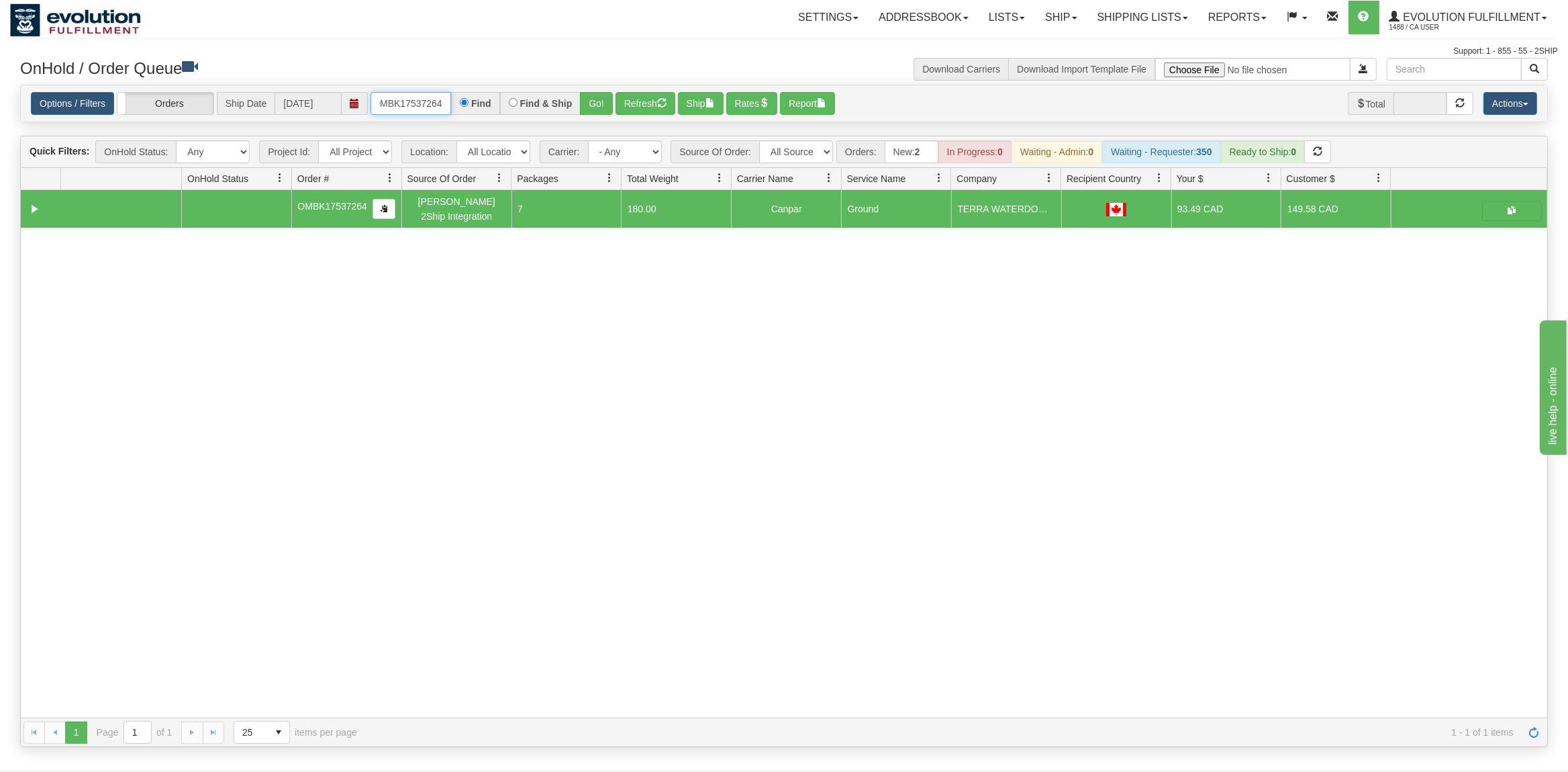
click at [389, 104] on input "OMBK17537264" at bounding box center [411, 103] width 80 height 23
click at [390, 104] on input "OMBK17537264" at bounding box center [411, 103] width 80 height 23
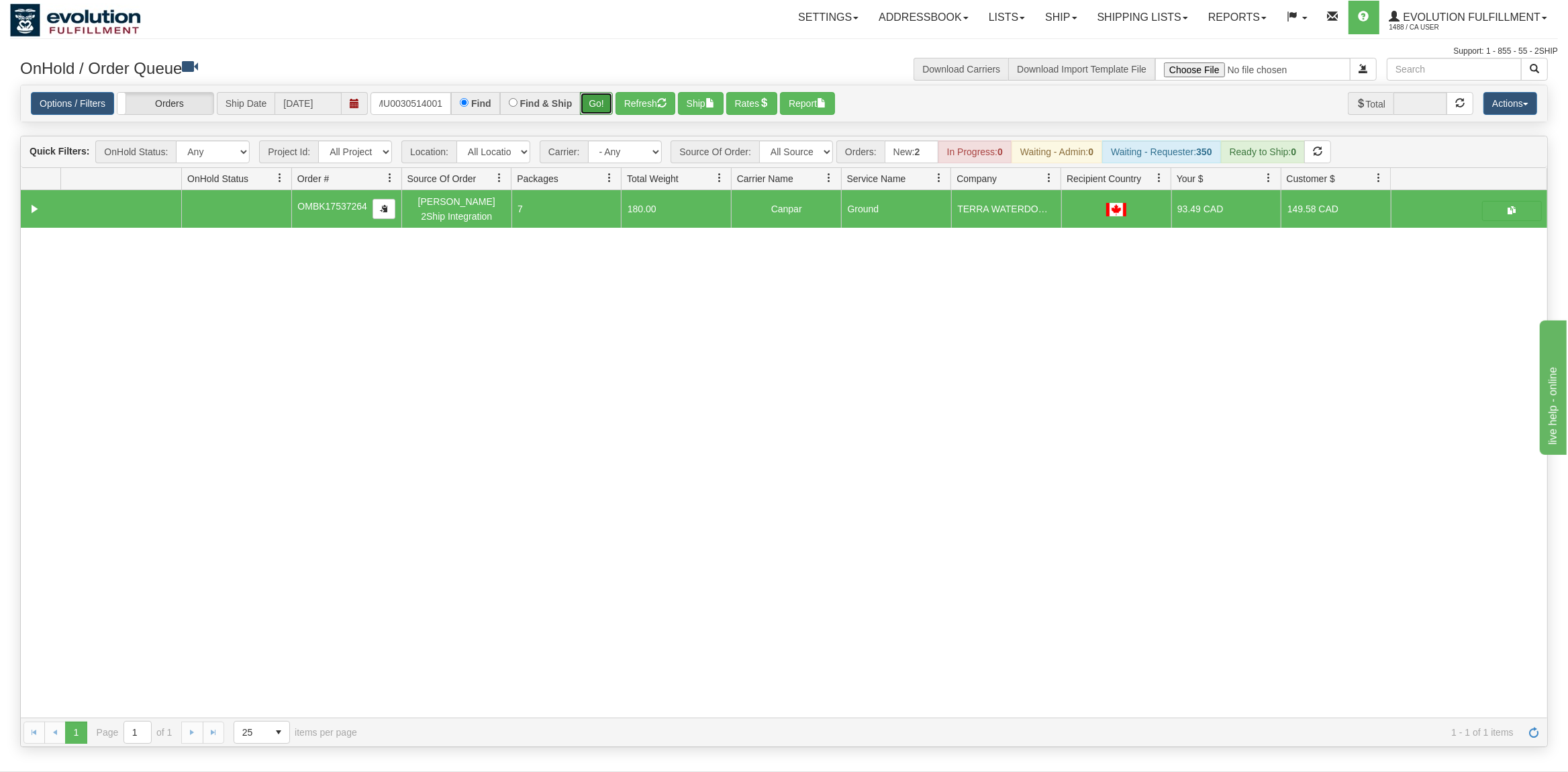
click at [604, 100] on button "Go!" at bounding box center [596, 103] width 33 height 23
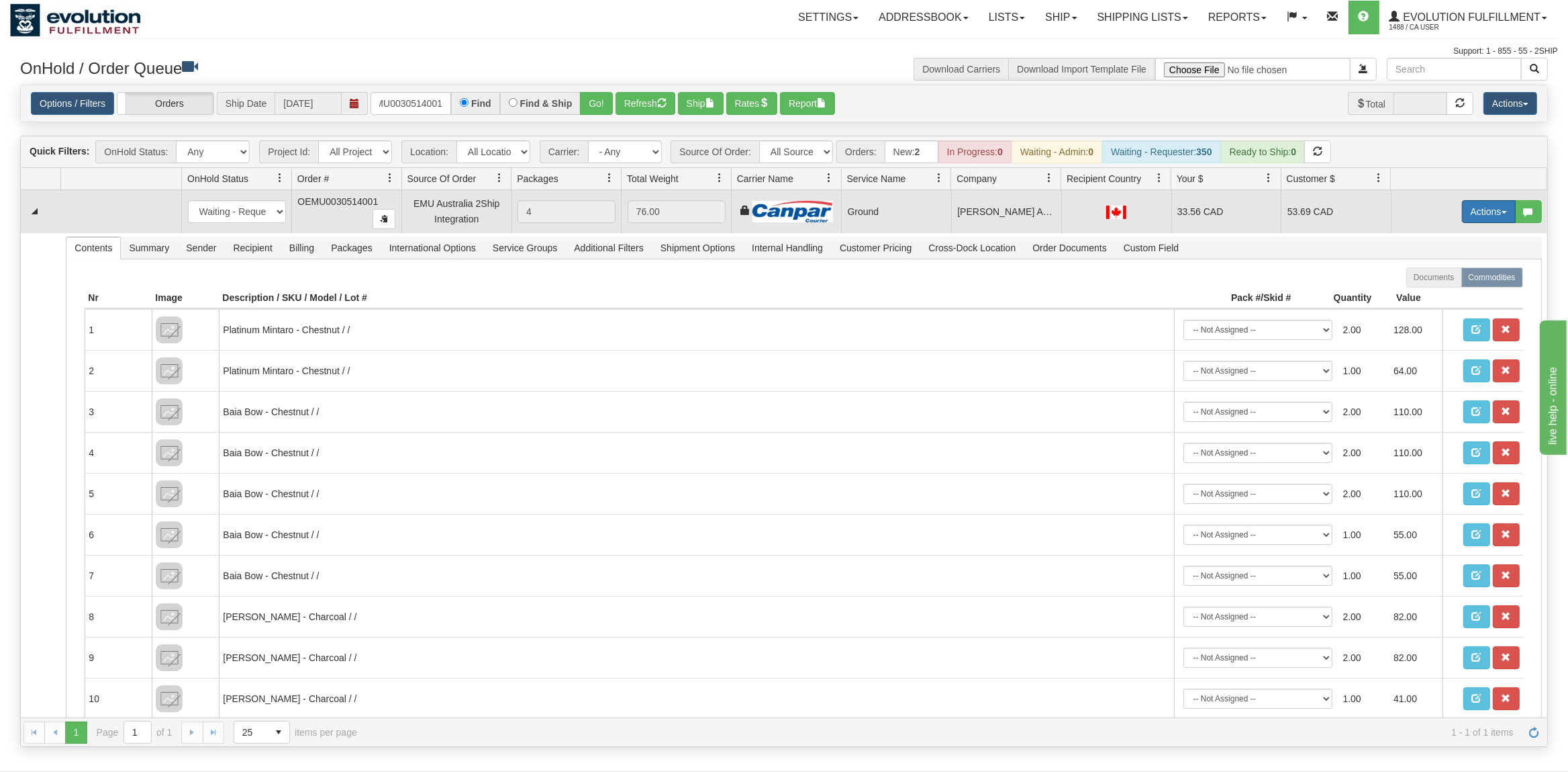
click at [1497, 218] on button "Actions" at bounding box center [1489, 212] width 54 height 23
click at [1433, 287] on span "Ship" at bounding box center [1435, 289] width 28 height 11
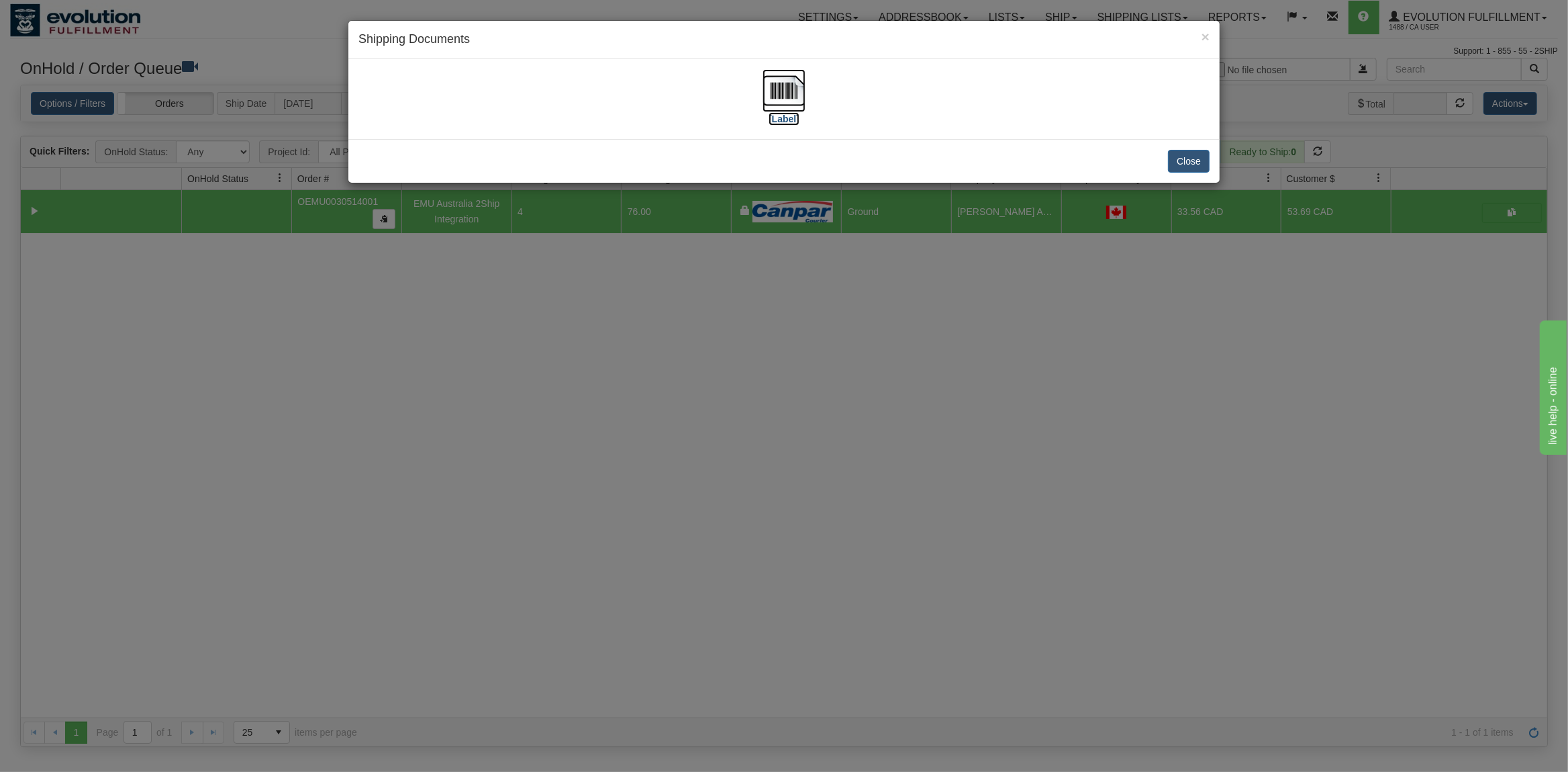
click at [784, 87] on img at bounding box center [784, 90] width 43 height 43
click at [1177, 161] on button "Close" at bounding box center [1189, 161] width 42 height 23
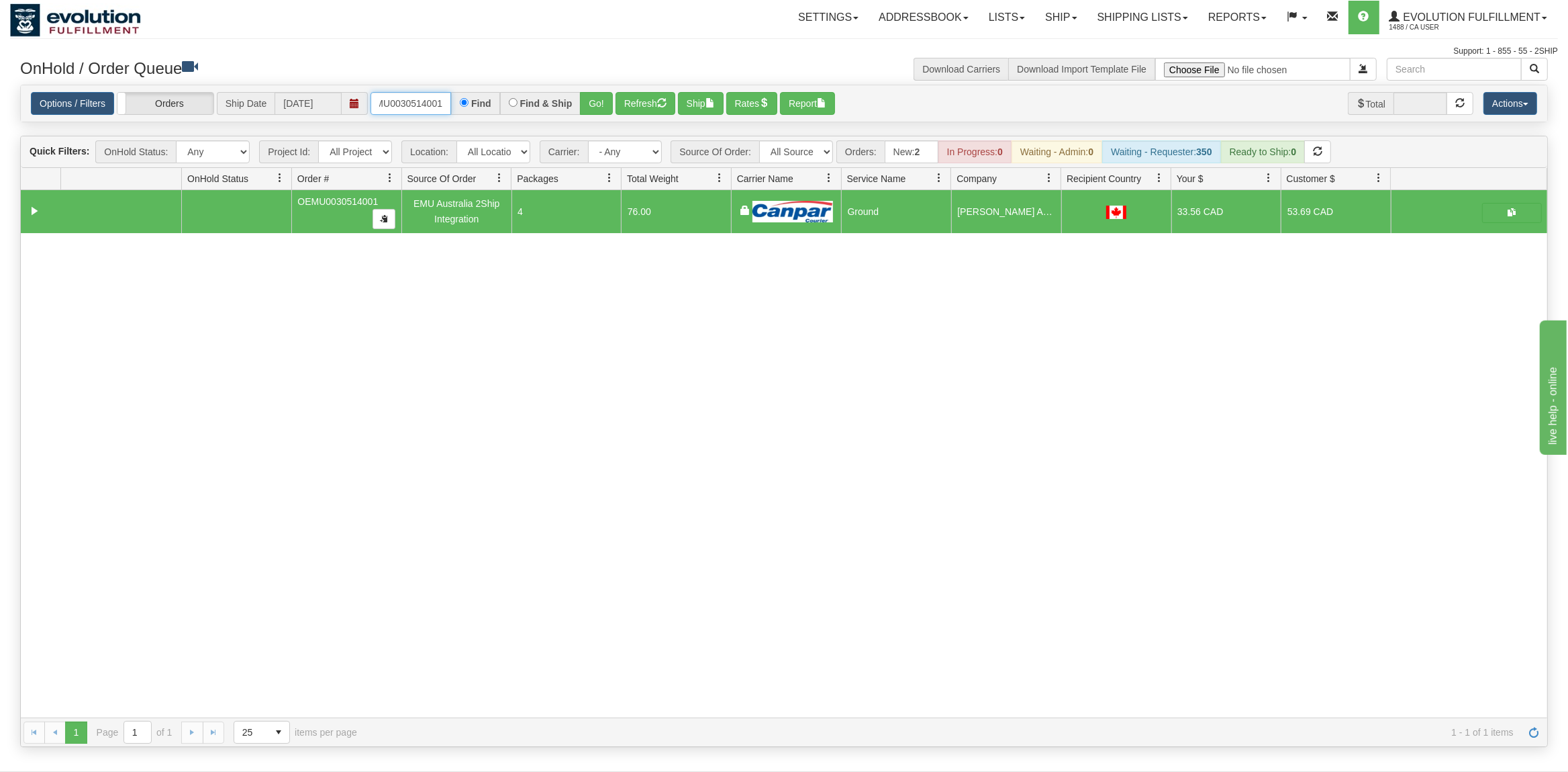
click at [402, 103] on input "OEMU0030514001" at bounding box center [411, 103] width 80 height 23
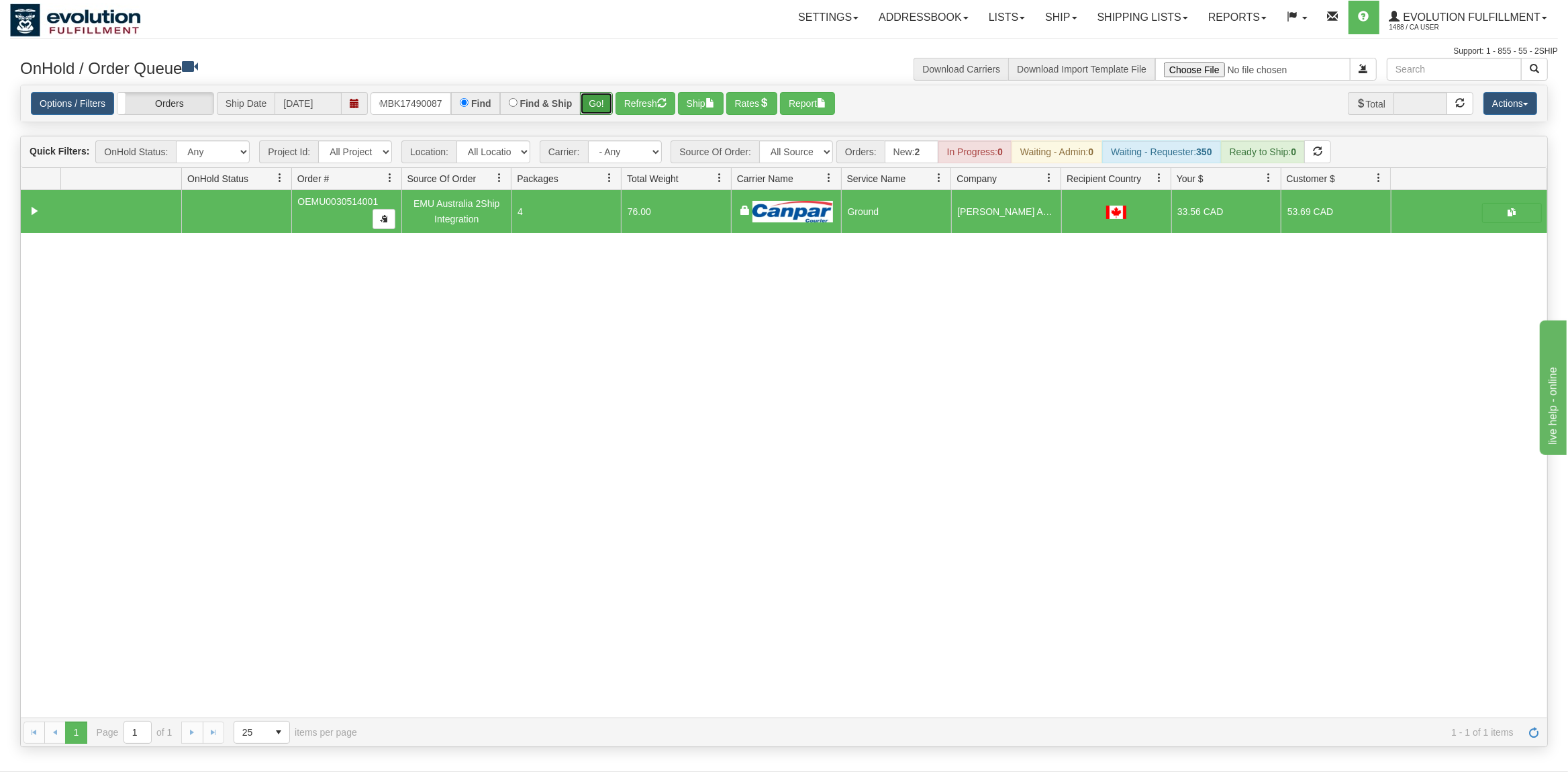
click at [593, 96] on button "Go!" at bounding box center [596, 103] width 33 height 23
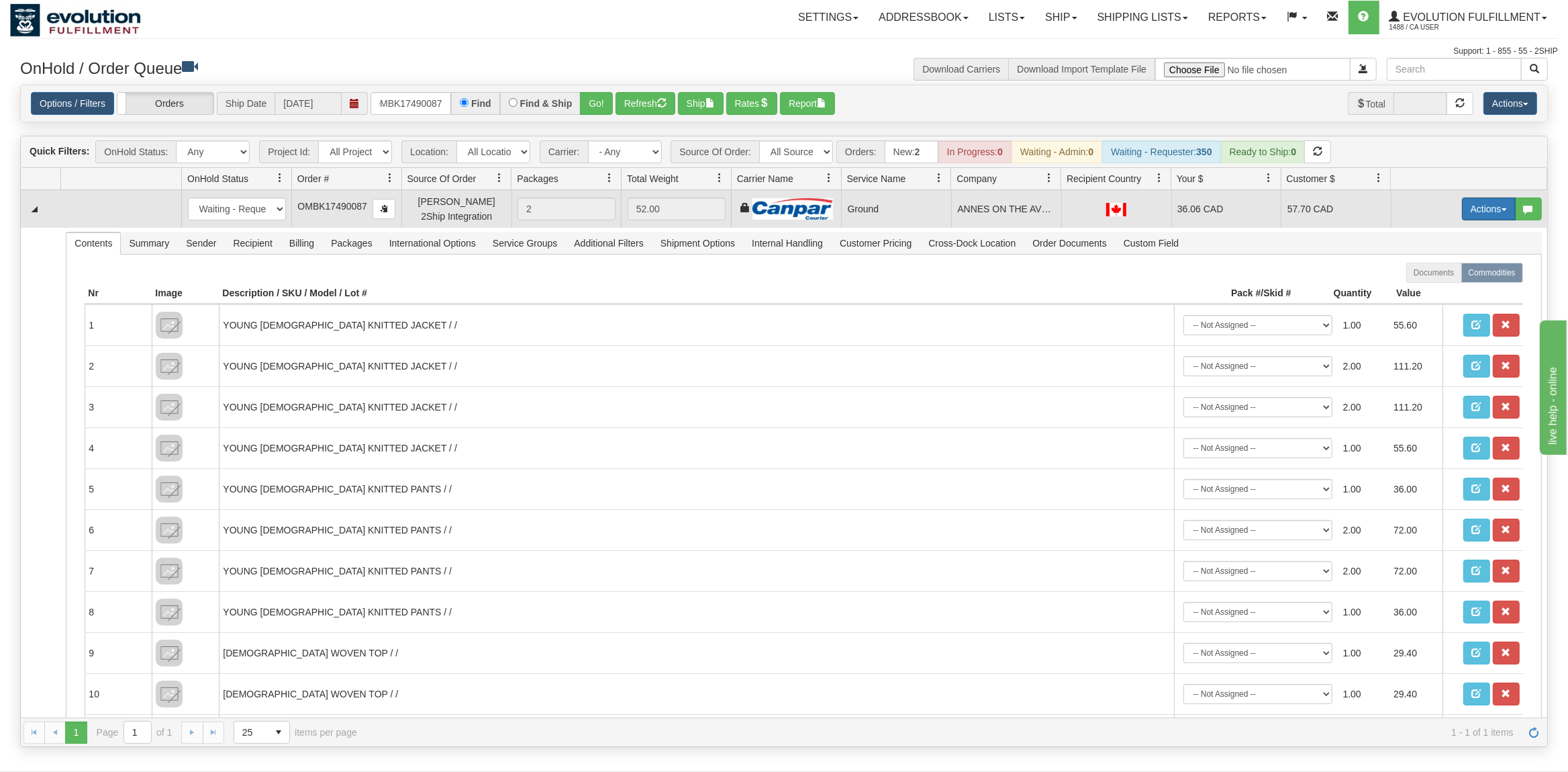
click at [1484, 215] on button "Actions" at bounding box center [1489, 208] width 54 height 23
click at [1426, 287] on span "Ship" at bounding box center [1435, 287] width 28 height 11
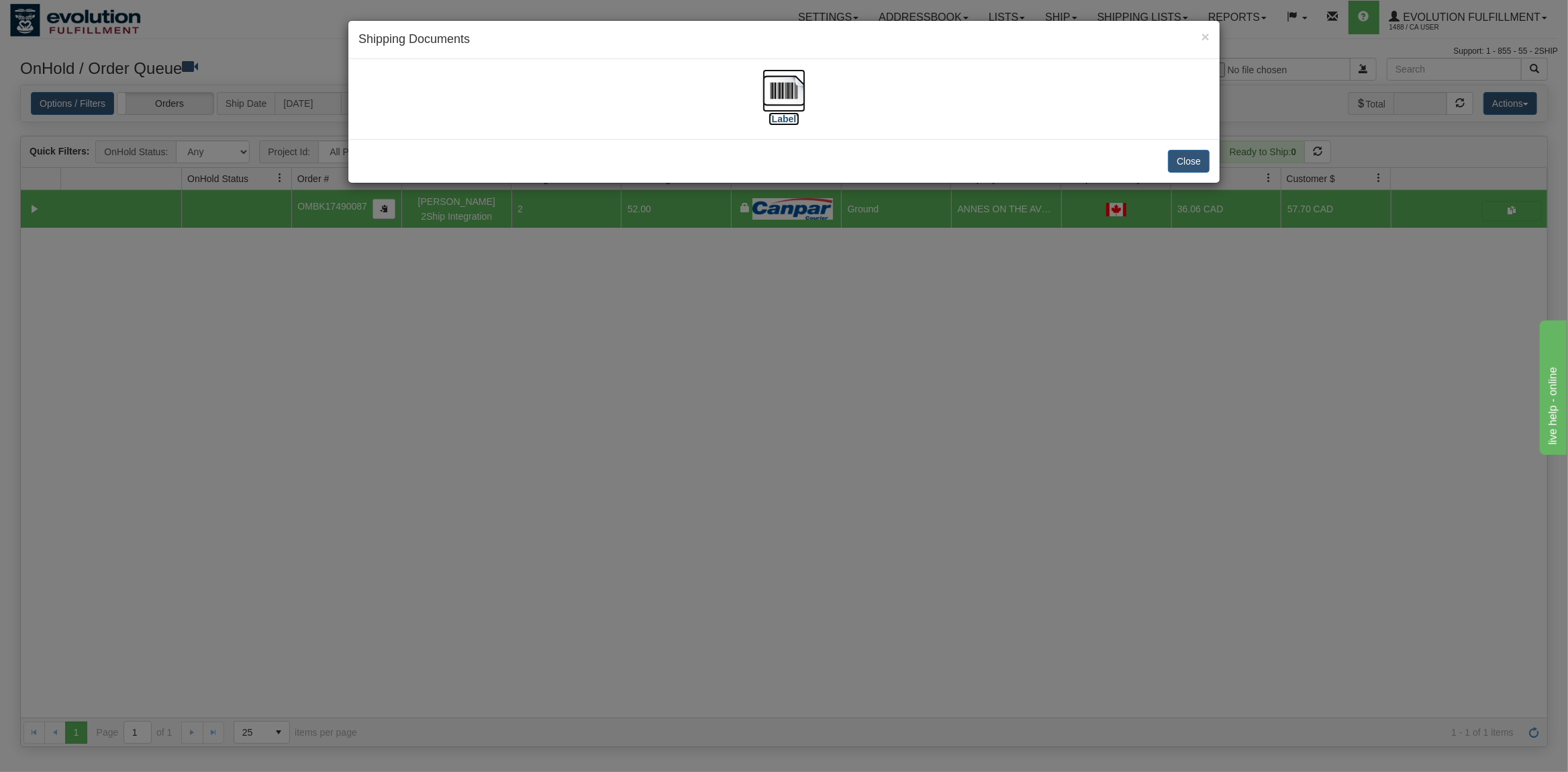
click at [791, 90] on img at bounding box center [784, 90] width 43 height 43
click at [1182, 168] on button "Close" at bounding box center [1189, 161] width 42 height 23
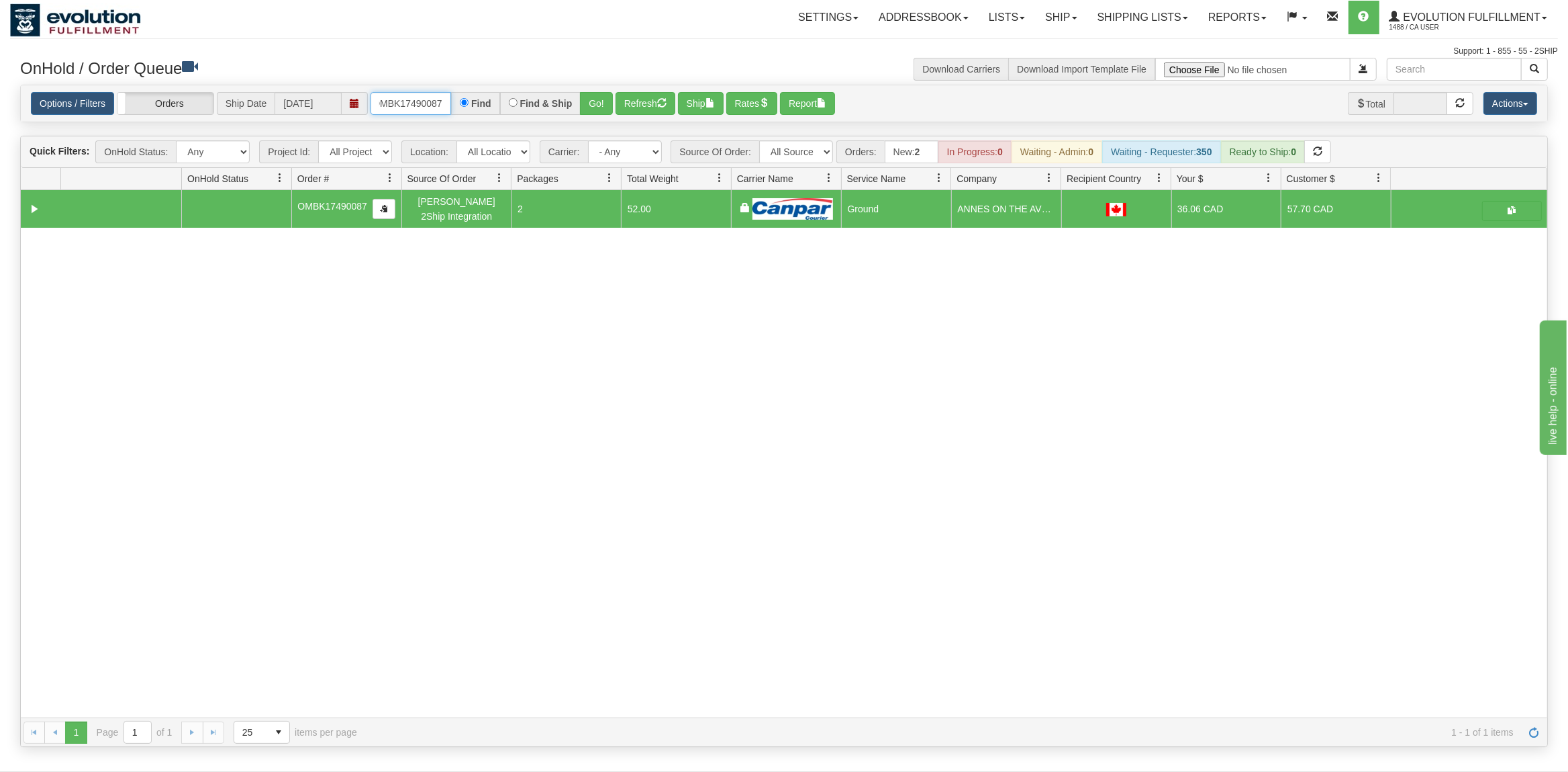
click at [422, 108] on input "OMBK17490087" at bounding box center [411, 103] width 80 height 23
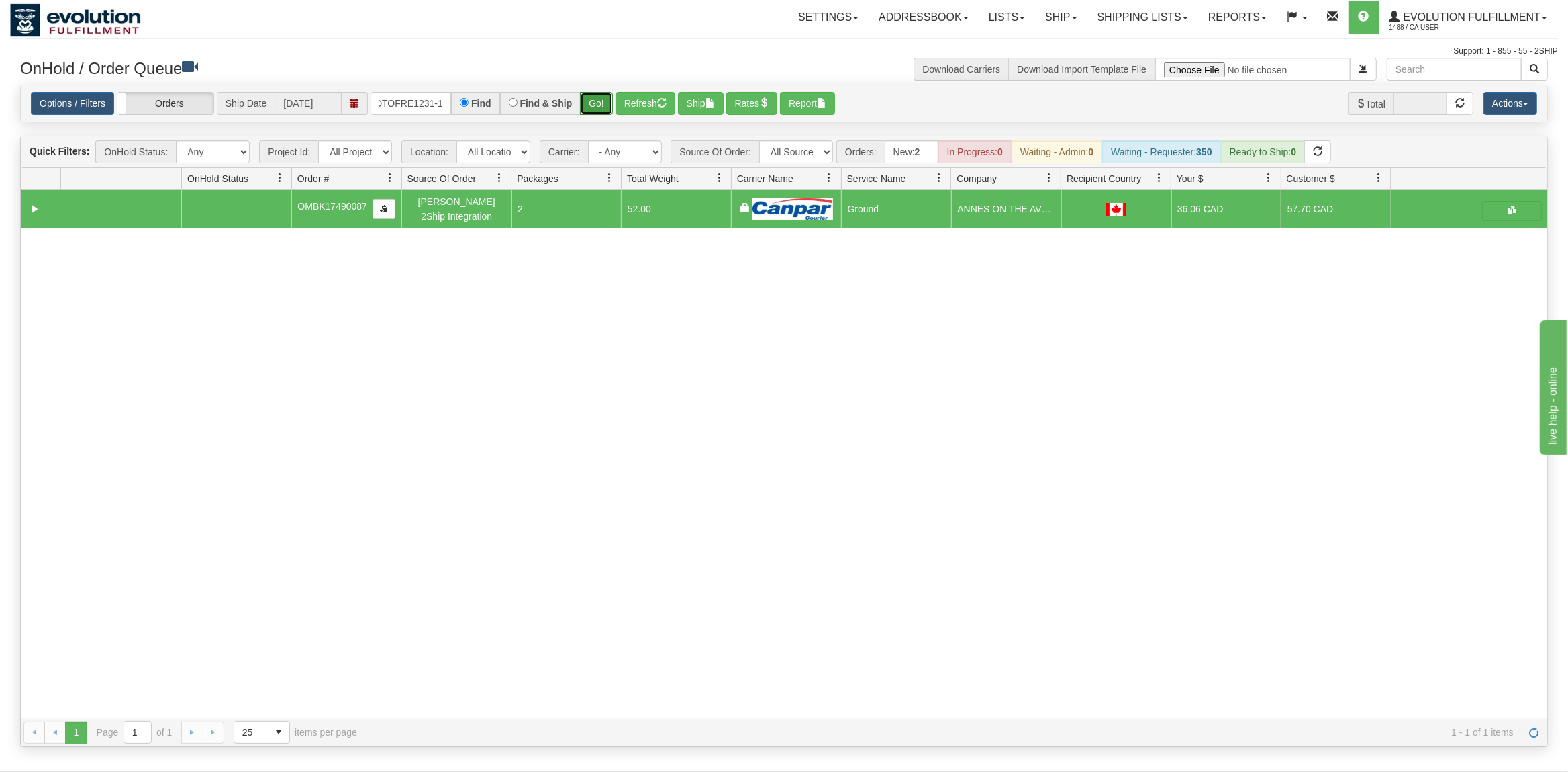
click at [599, 108] on button "Go!" at bounding box center [596, 103] width 33 height 23
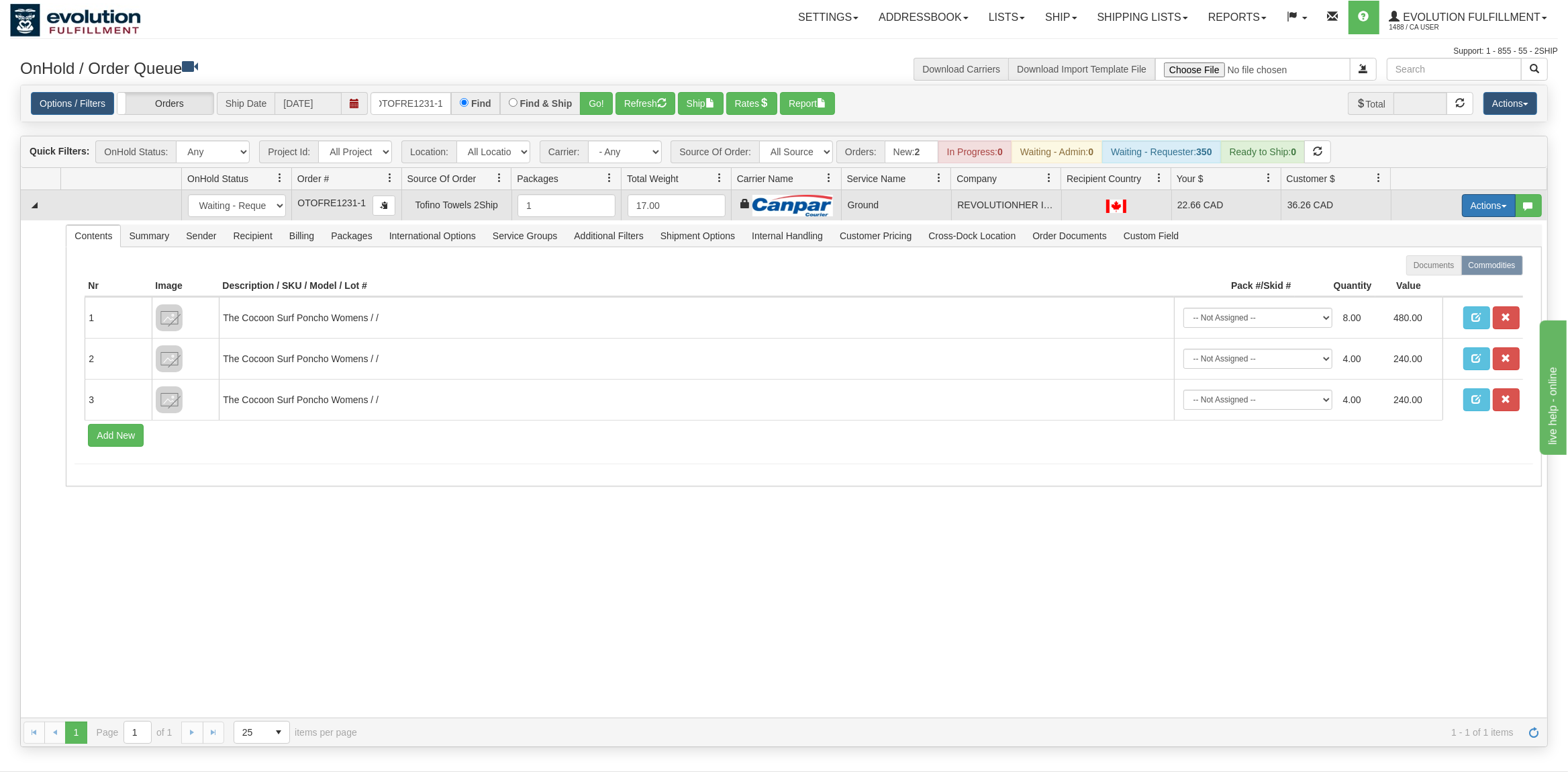
click at [1481, 202] on button "Actions" at bounding box center [1489, 206] width 54 height 23
click at [1430, 286] on span "Ship" at bounding box center [1435, 283] width 28 height 11
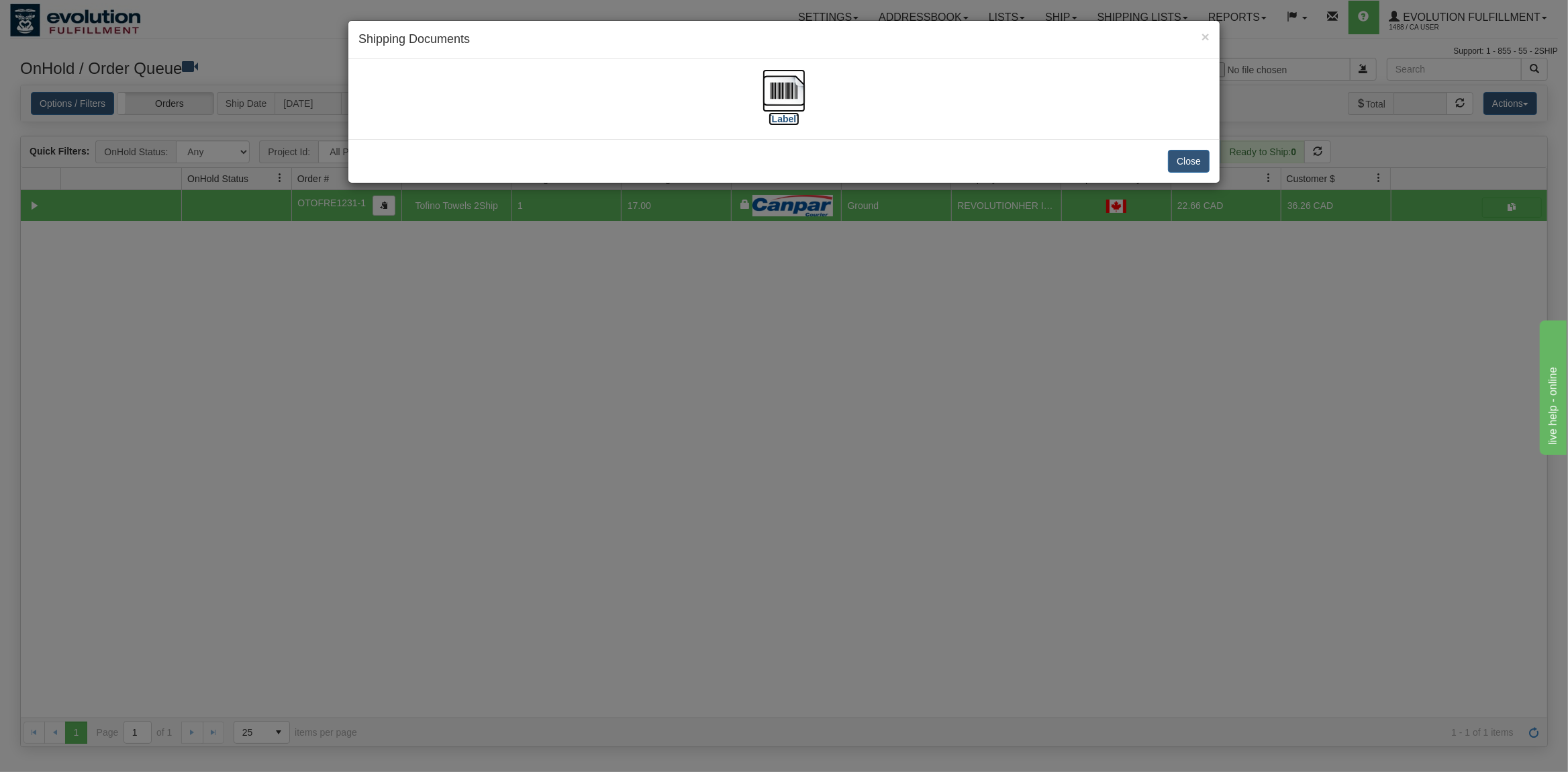
click at [788, 87] on img at bounding box center [784, 90] width 43 height 43
drag, startPoint x: 1178, startPoint y: 166, endPoint x: 1119, endPoint y: 166, distance: 59.0
click at [1174, 166] on button "Close" at bounding box center [1189, 161] width 42 height 23
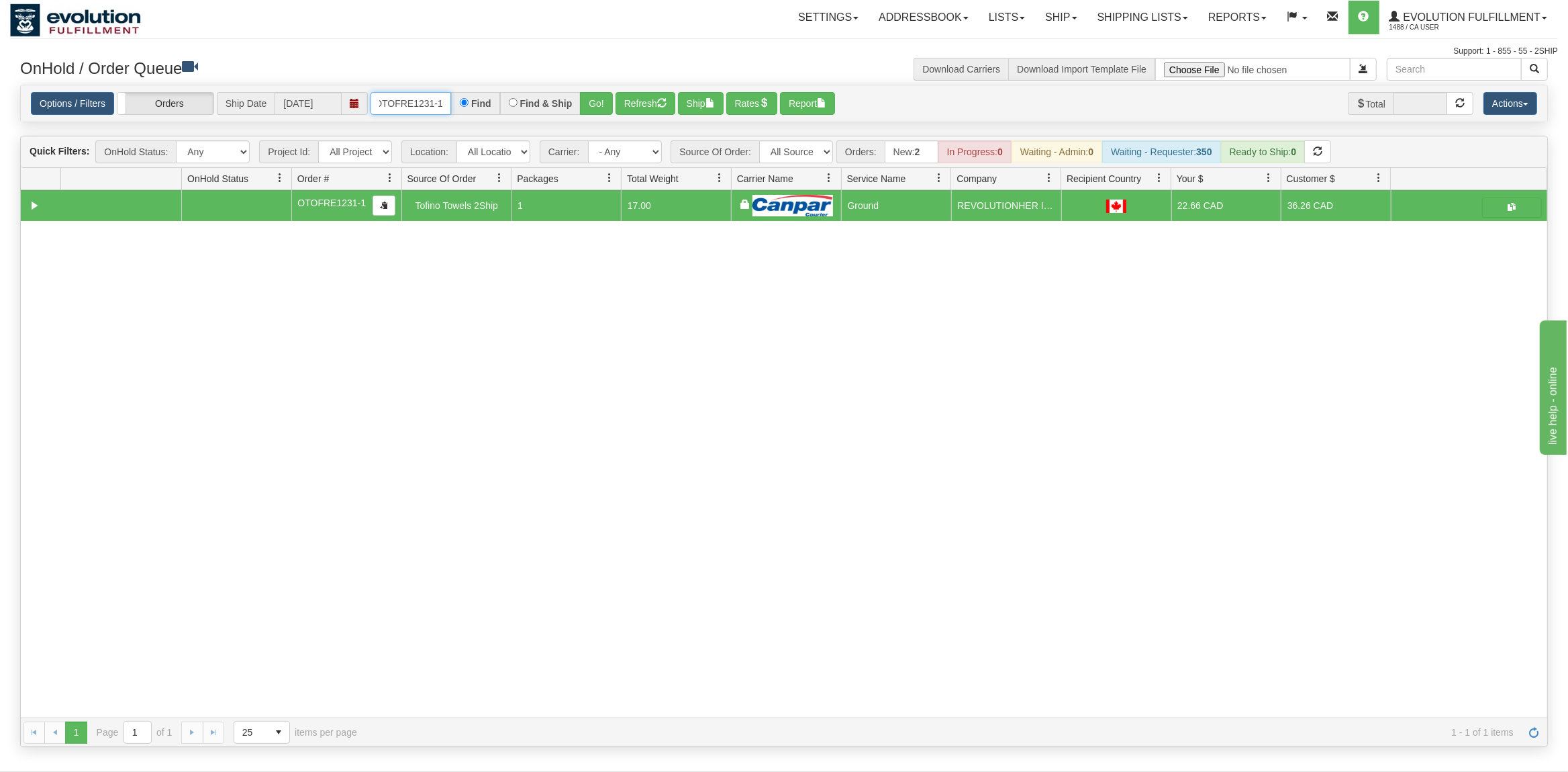
click at [423, 102] on input "OTOFRE1231-1" at bounding box center [411, 103] width 80 height 23
type input "OTOFRW1133-1"
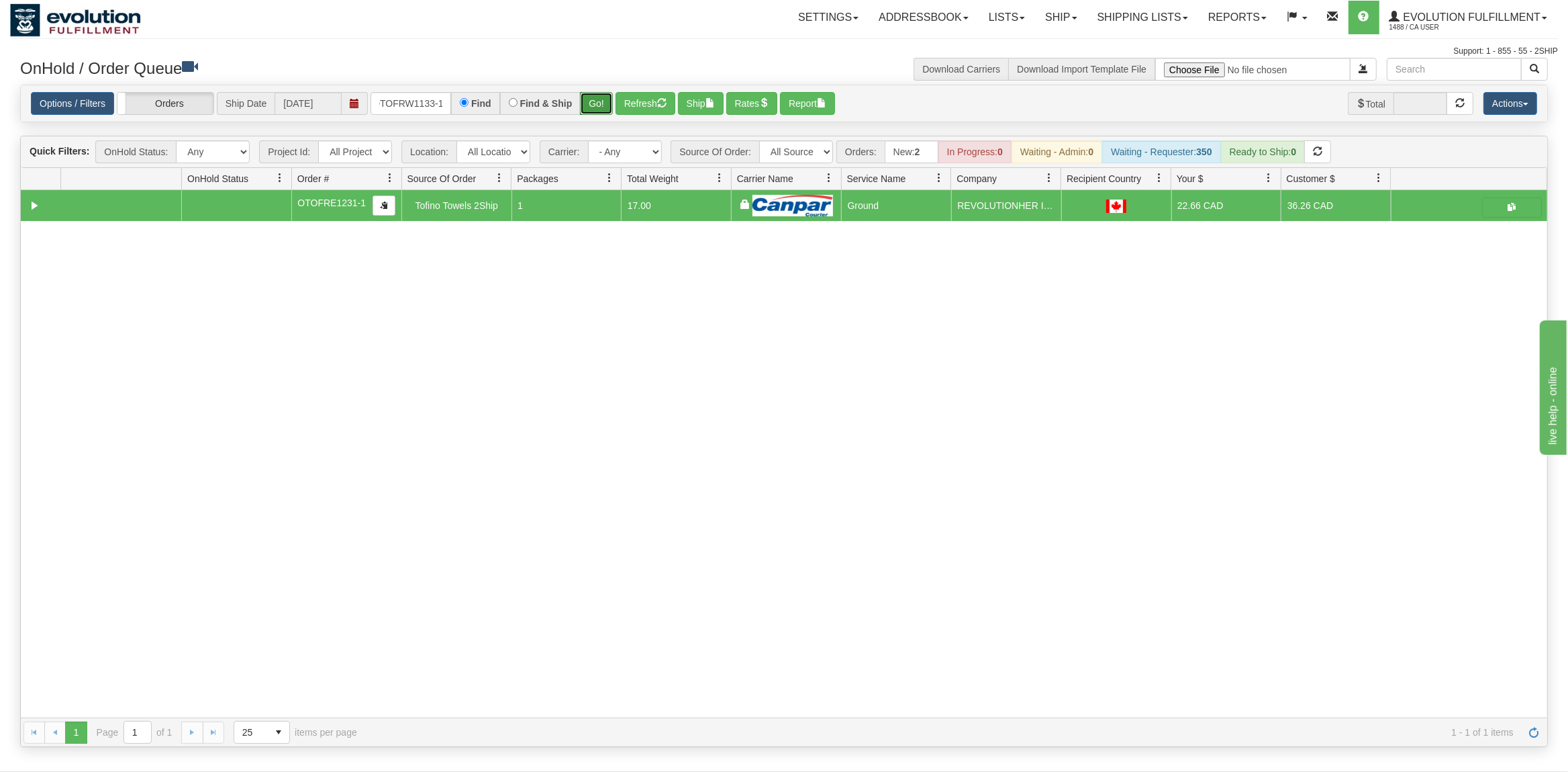
click at [605, 104] on button "Go!" at bounding box center [596, 103] width 33 height 23
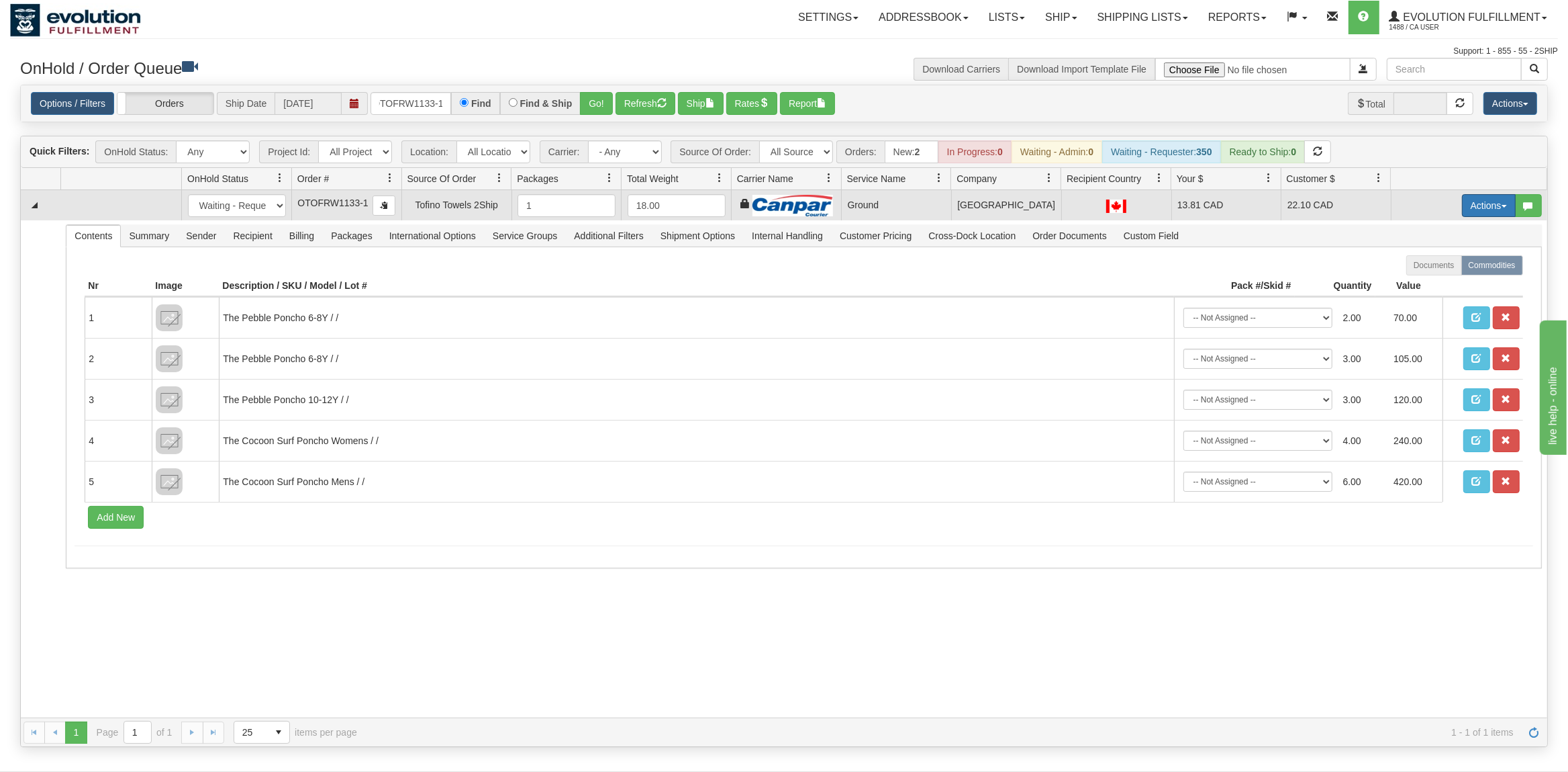
click at [1490, 202] on button "Actions" at bounding box center [1489, 206] width 54 height 23
click at [1434, 282] on span "Ship" at bounding box center [1435, 283] width 28 height 11
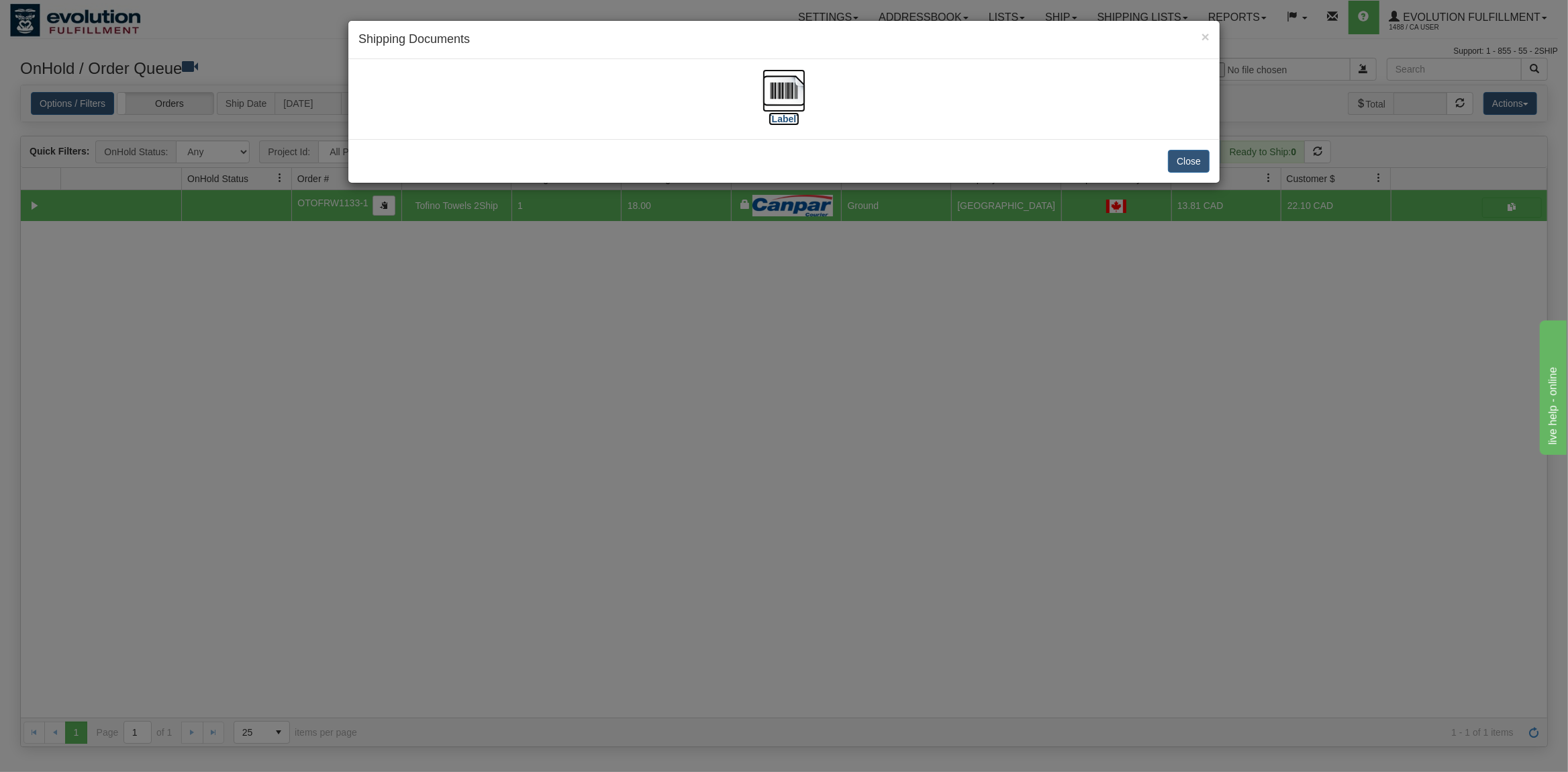
click at [779, 90] on img at bounding box center [784, 90] width 43 height 43
click at [1189, 169] on button "Close" at bounding box center [1189, 161] width 42 height 23
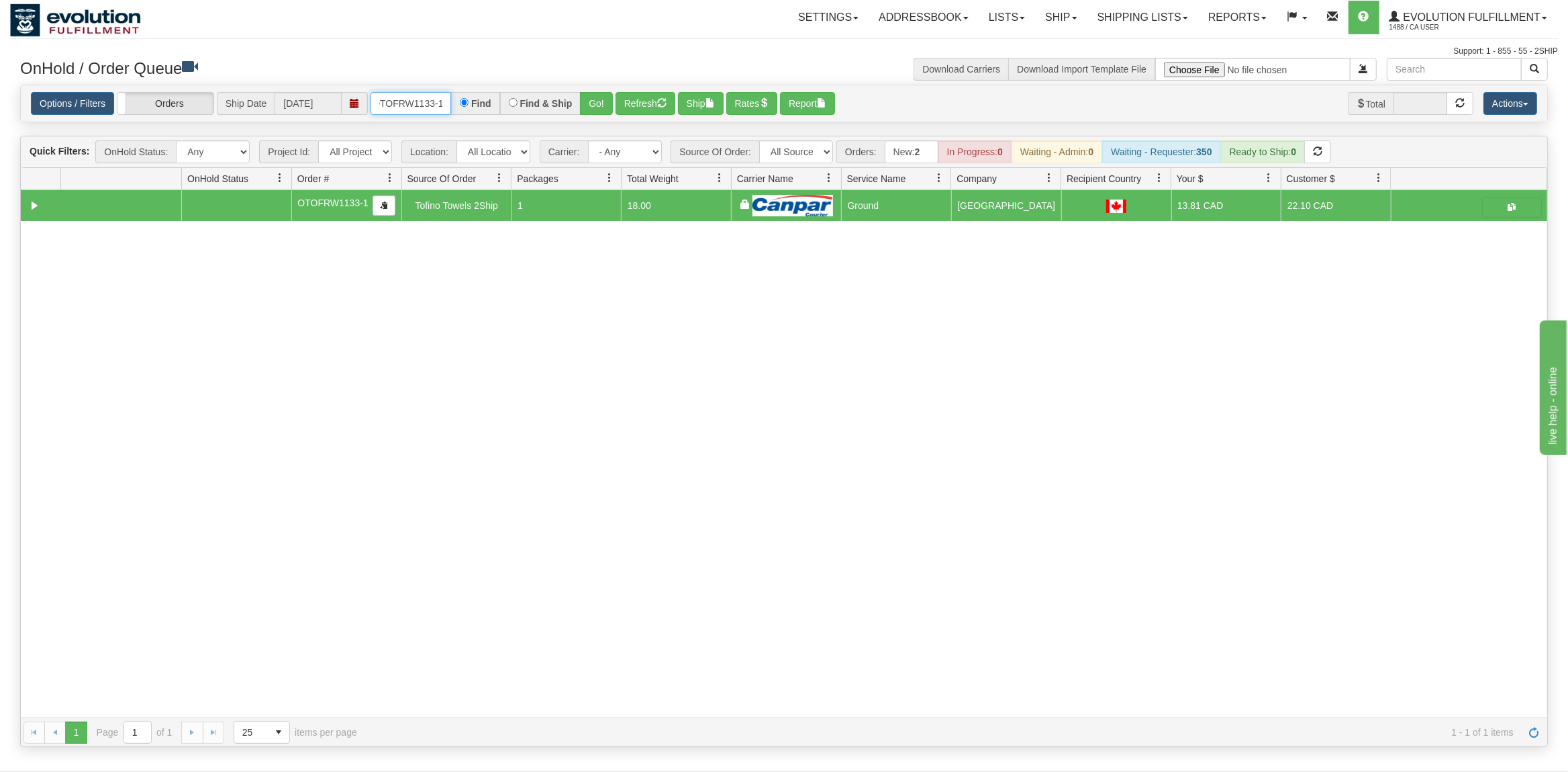
click at [414, 110] on input "OTOFRW1133-1" at bounding box center [411, 103] width 80 height 23
